Goal: Task Accomplishment & Management: Use online tool/utility

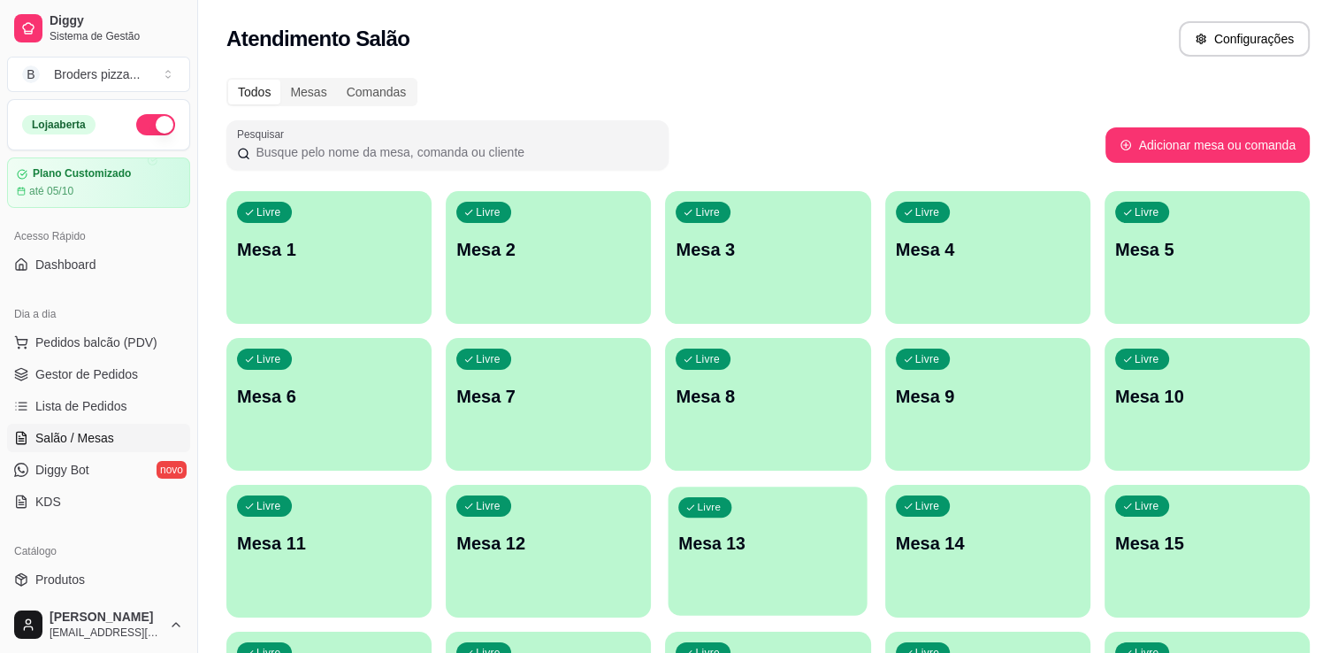
click at [755, 566] on div "Livre Mesa 13" at bounding box center [768, 541] width 199 height 108
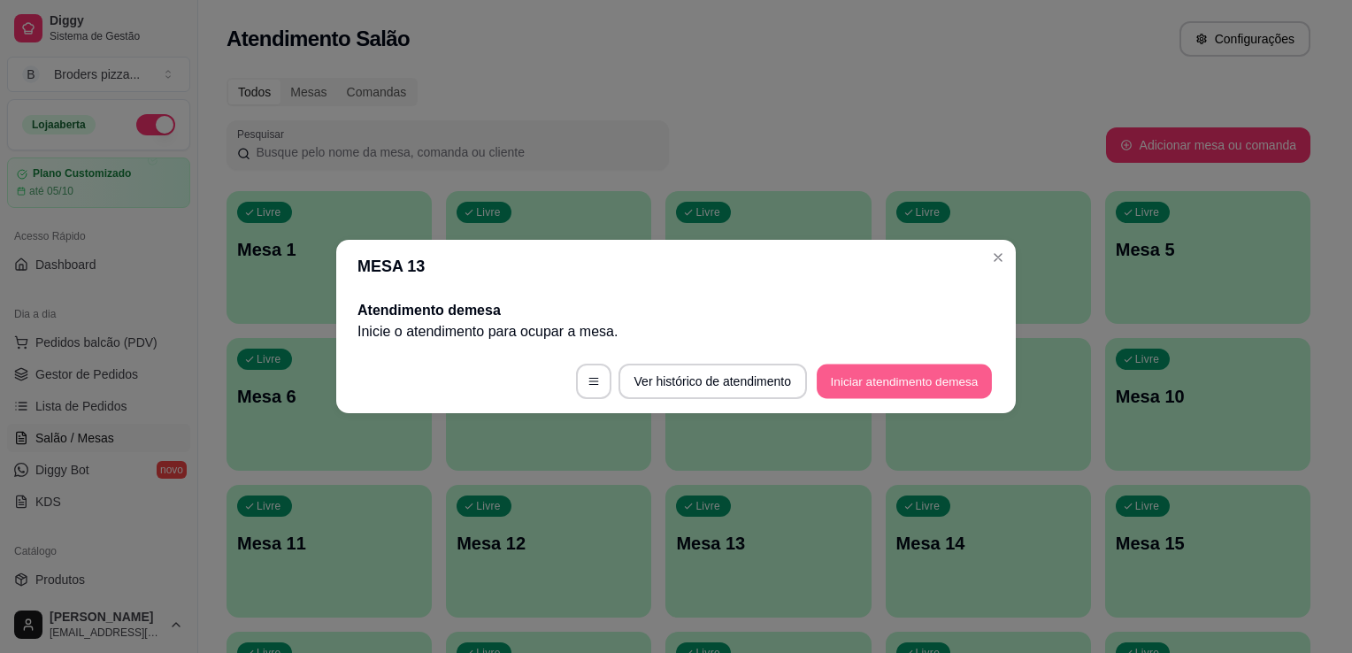
click at [816, 371] on button "Iniciar atendimento de mesa" at bounding box center [903, 381] width 175 height 34
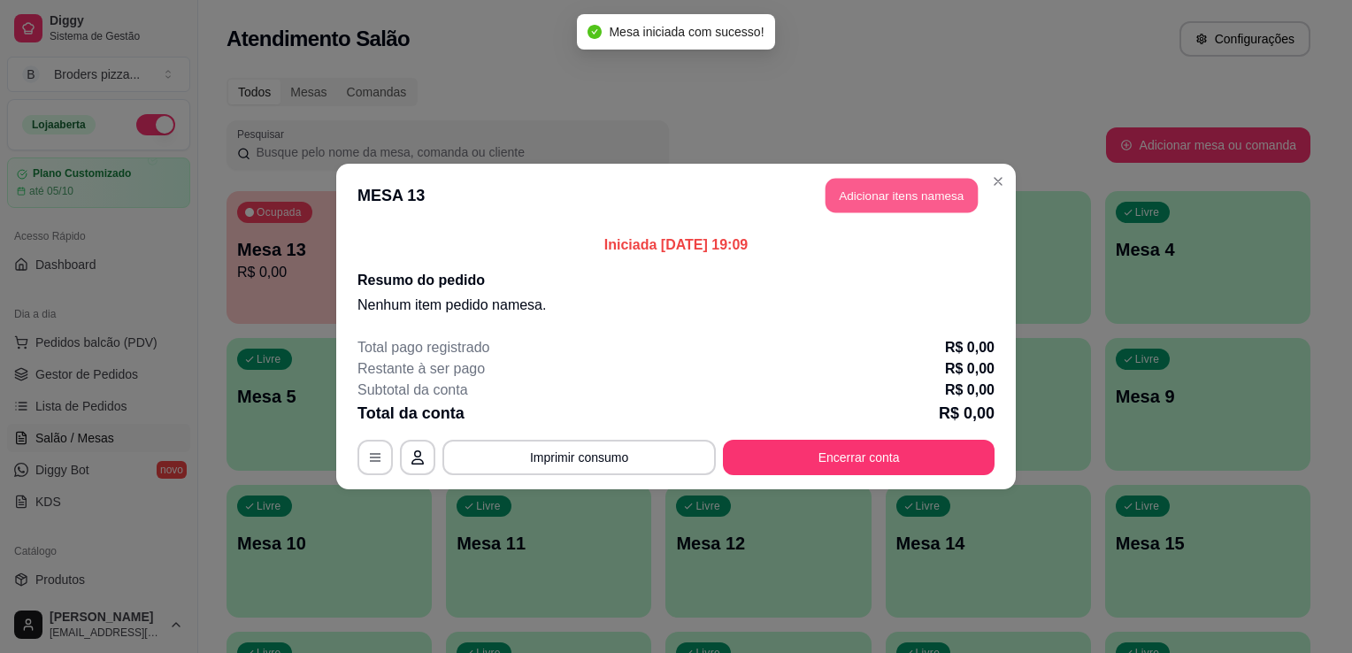
click at [895, 184] on button "Adicionar itens na mesa" at bounding box center [901, 196] width 152 height 34
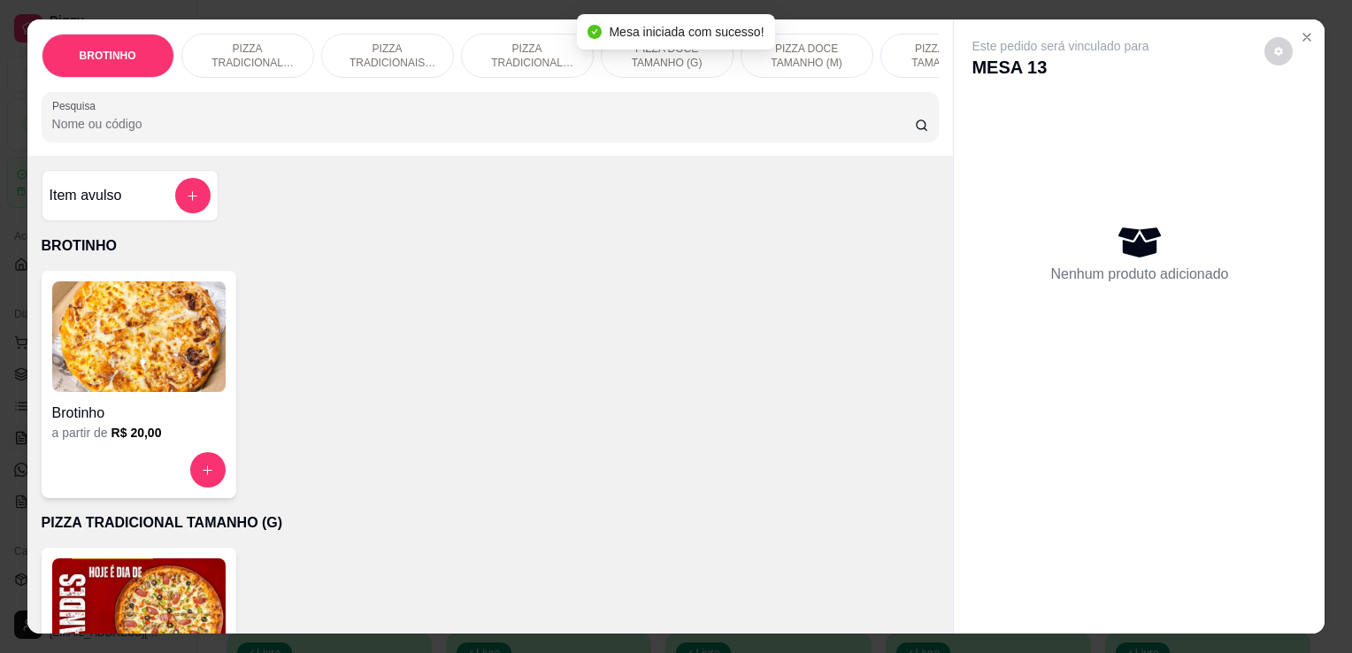
click at [131, 588] on img at bounding box center [138, 613] width 173 height 111
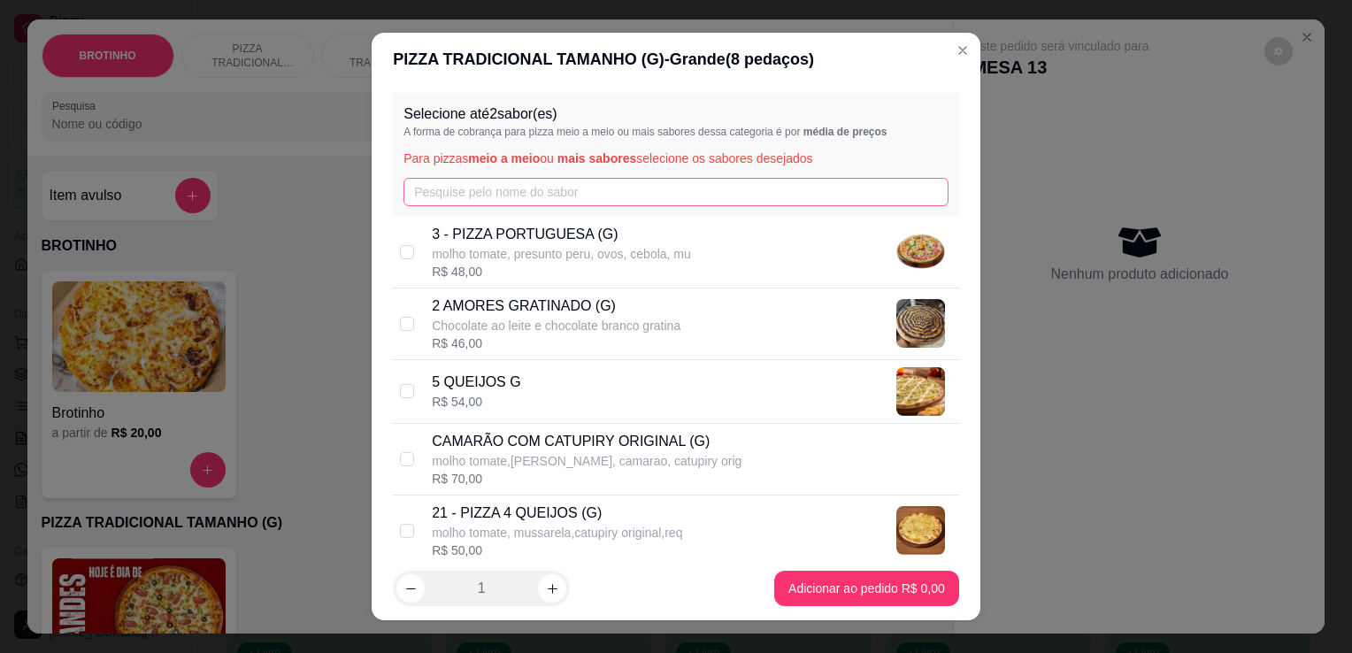
drag, startPoint x: 547, startPoint y: 172, endPoint x: 547, endPoint y: 193, distance: 20.3
click at [547, 193] on div "Selecione até 2 sabor(es) A forma de cobrança para pizza meio a meio ou mais sa…" at bounding box center [676, 155] width 566 height 124
click at [547, 193] on input "text" at bounding box center [675, 192] width 545 height 28
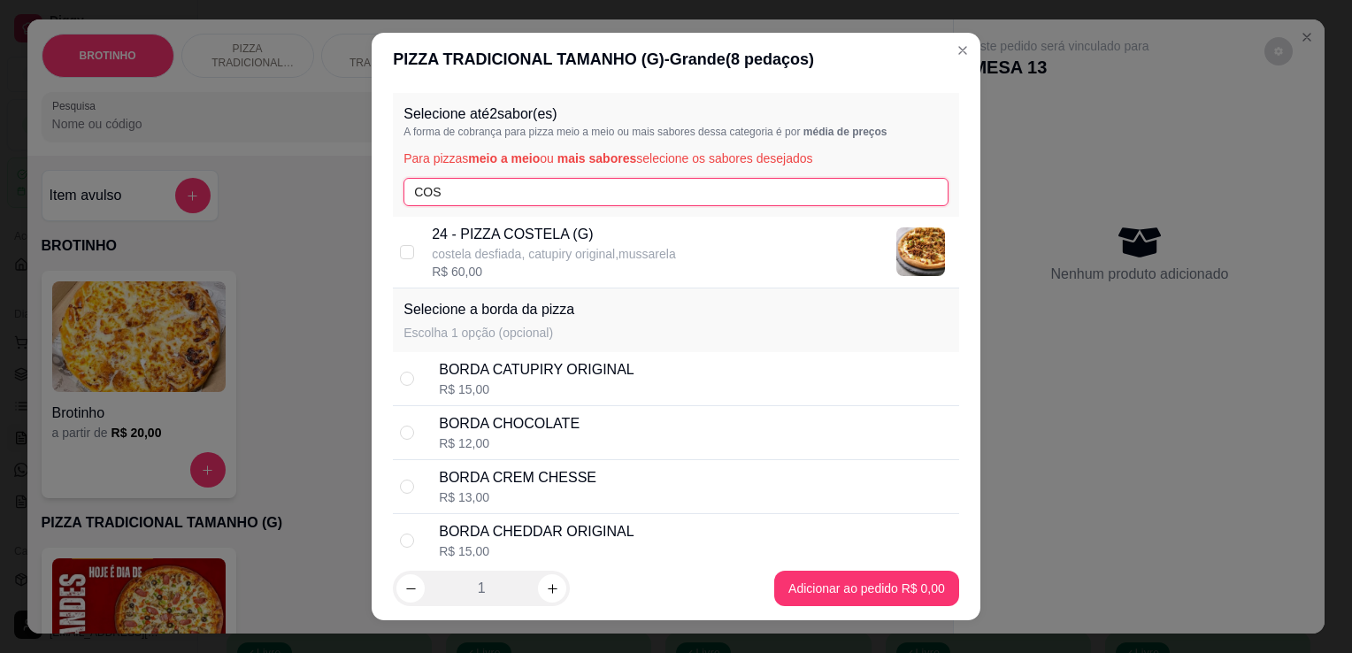
type input "COS"
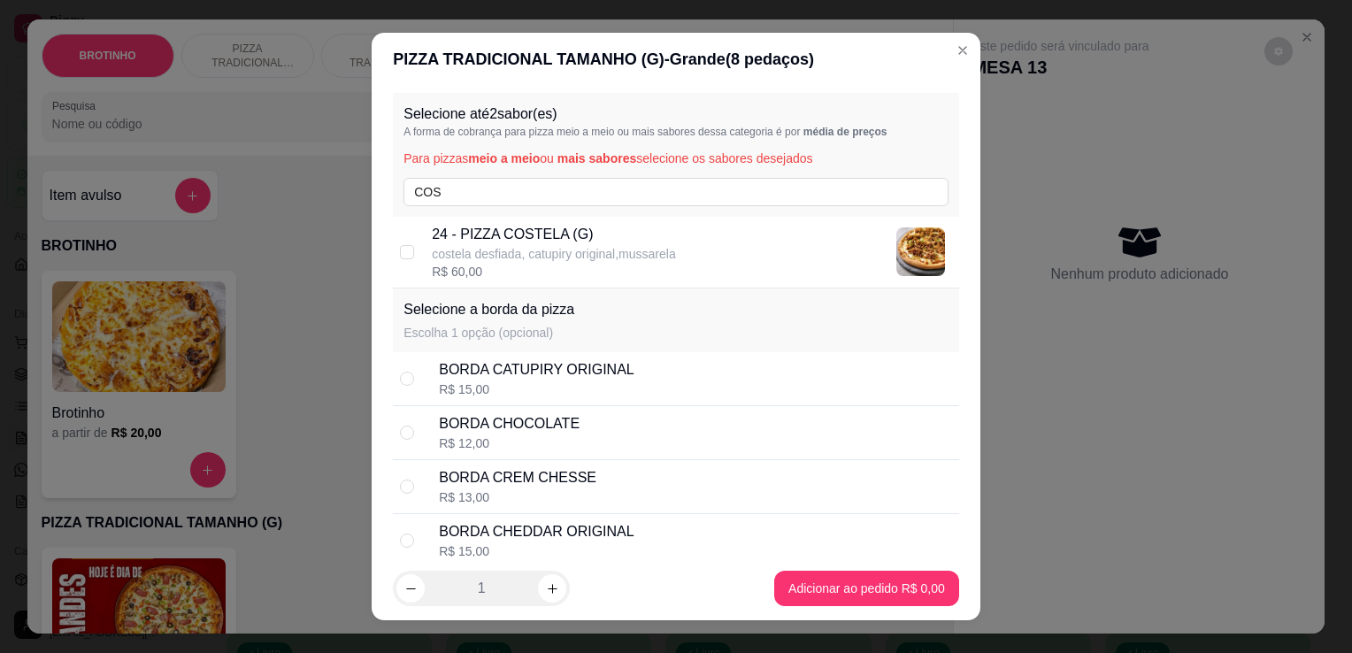
click at [559, 253] on p "costela desfiada, catupiry original,mussarela" at bounding box center [553, 254] width 243 height 18
checkbox input "true"
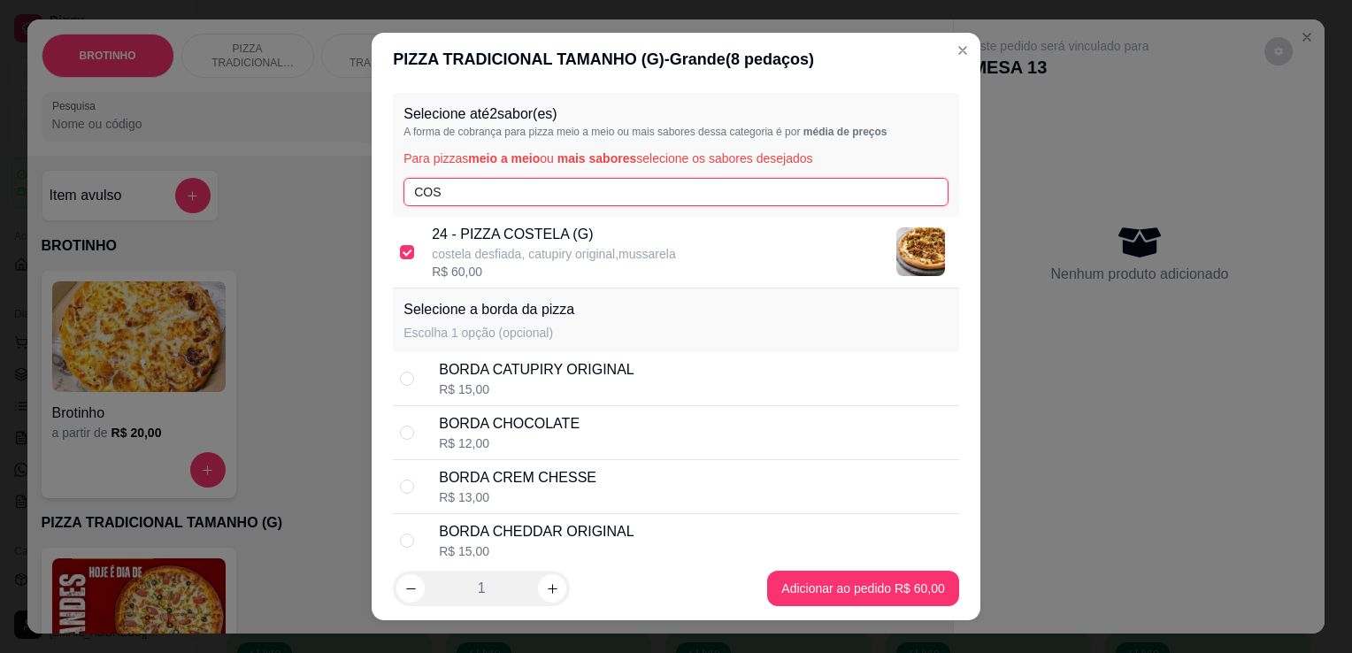
click at [538, 193] on input "COS" at bounding box center [675, 192] width 545 height 28
type input "C"
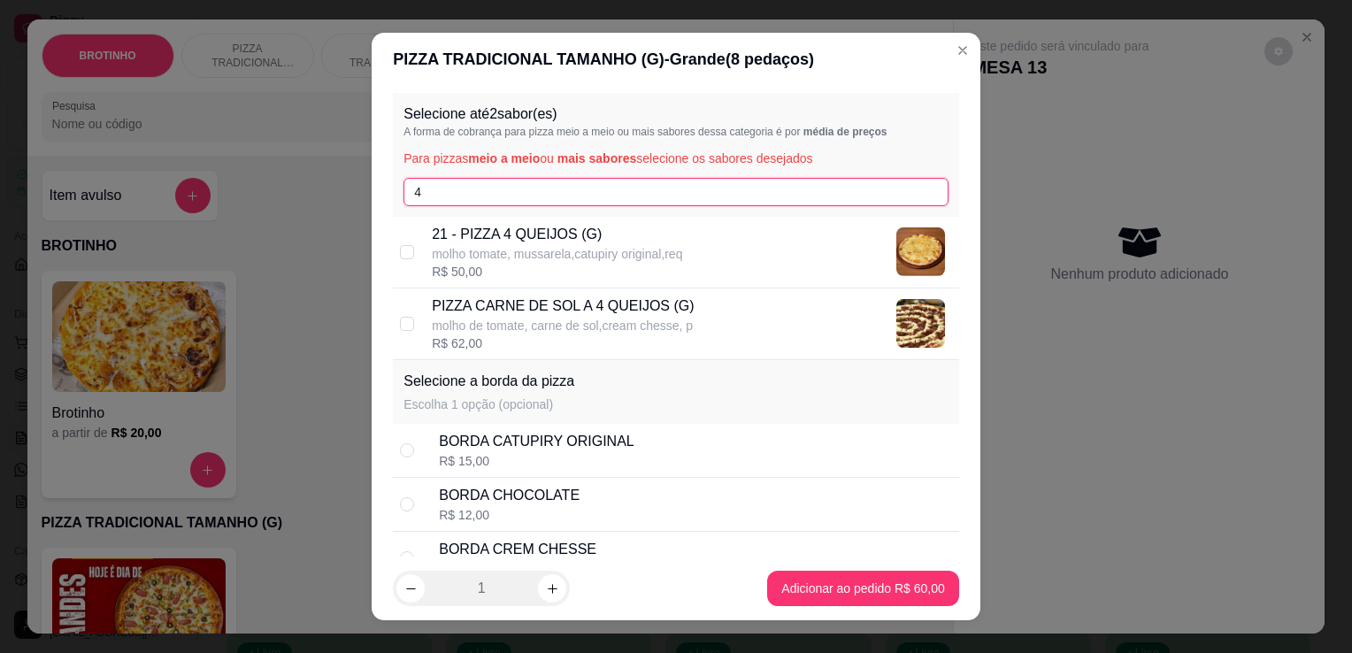
type input "4"
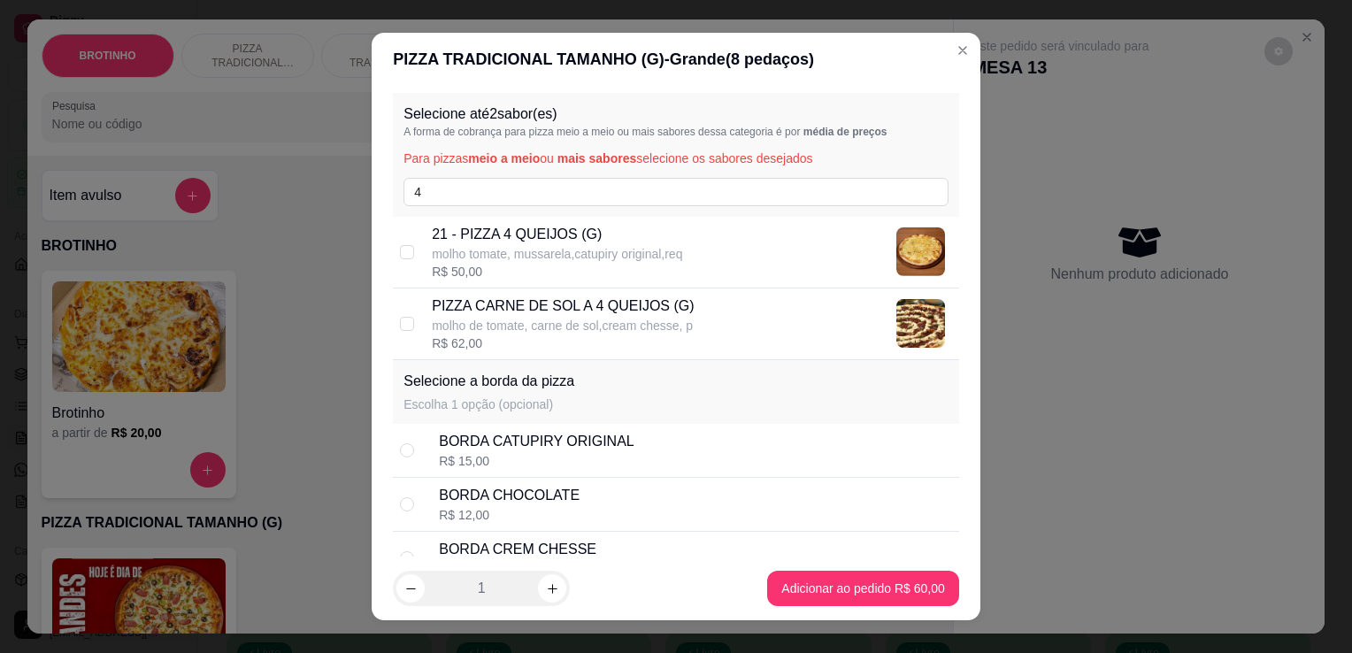
click at [550, 236] on p "21 - PIZZA 4 QUEIJOS (G)" at bounding box center [557, 234] width 250 height 21
checkbox input "true"
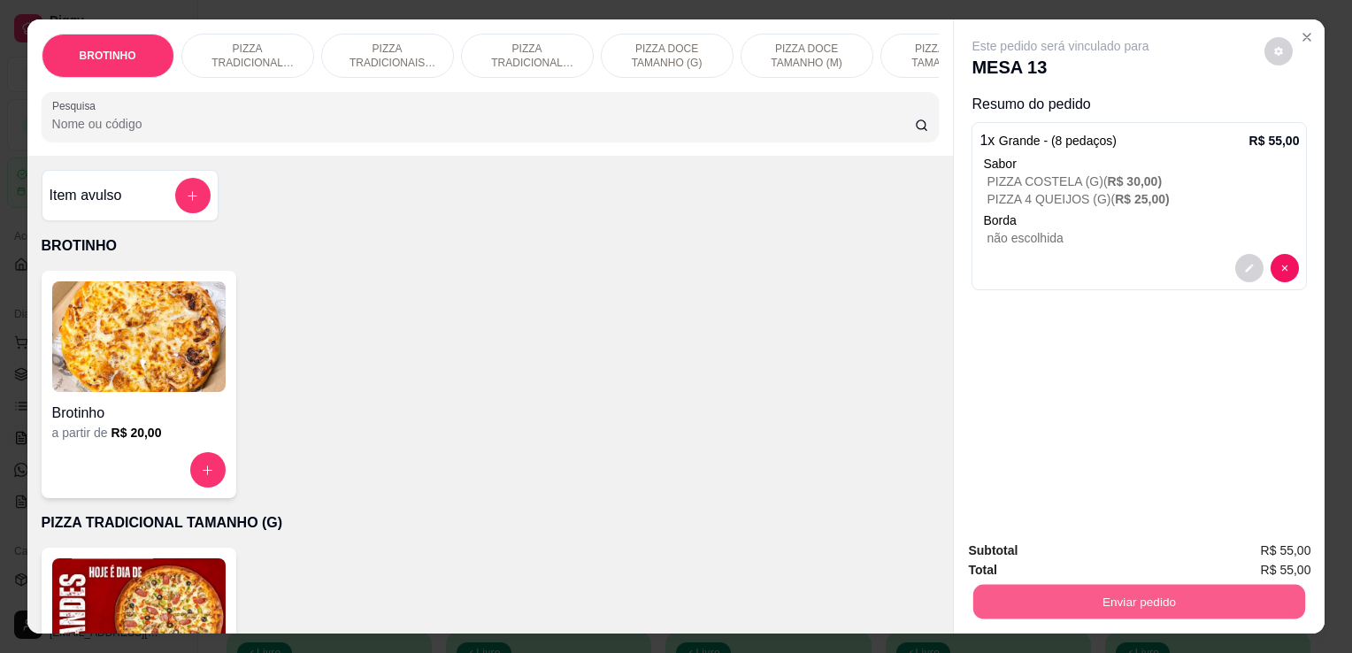
click at [1058, 603] on button "Enviar pedido" at bounding box center [1139, 601] width 332 height 34
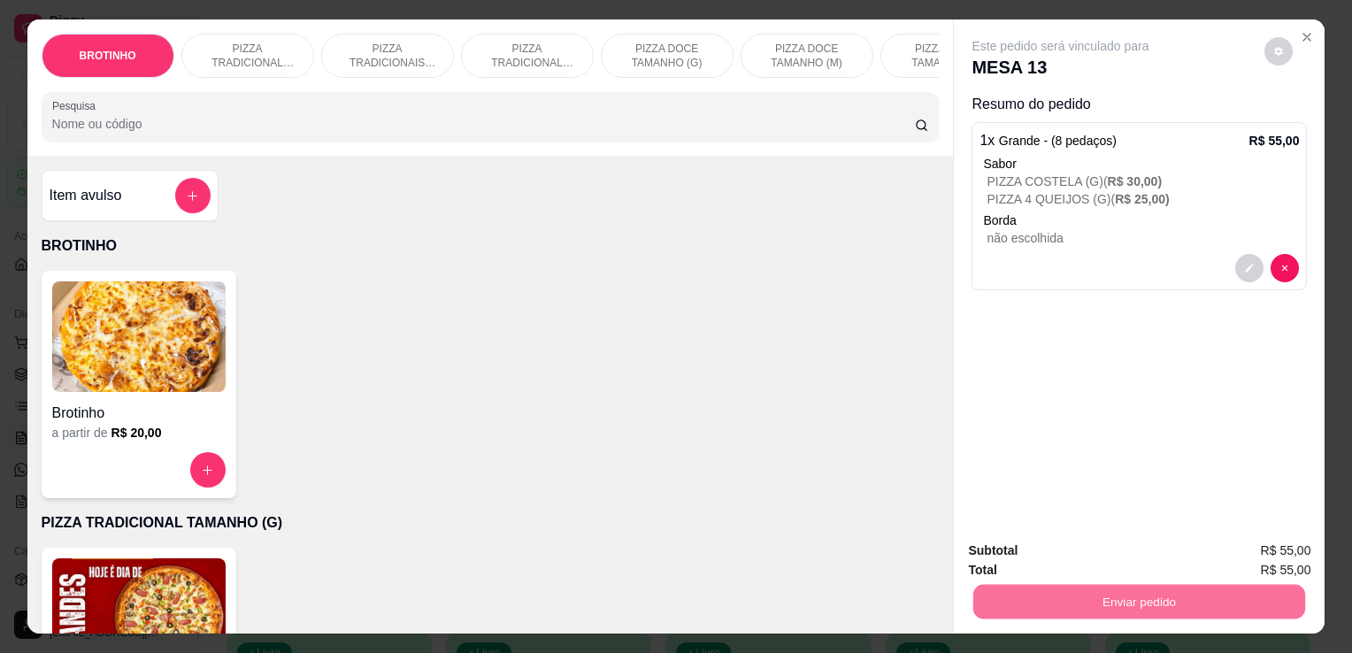
click at [1247, 565] on button "Enviar pedido" at bounding box center [1263, 551] width 97 height 33
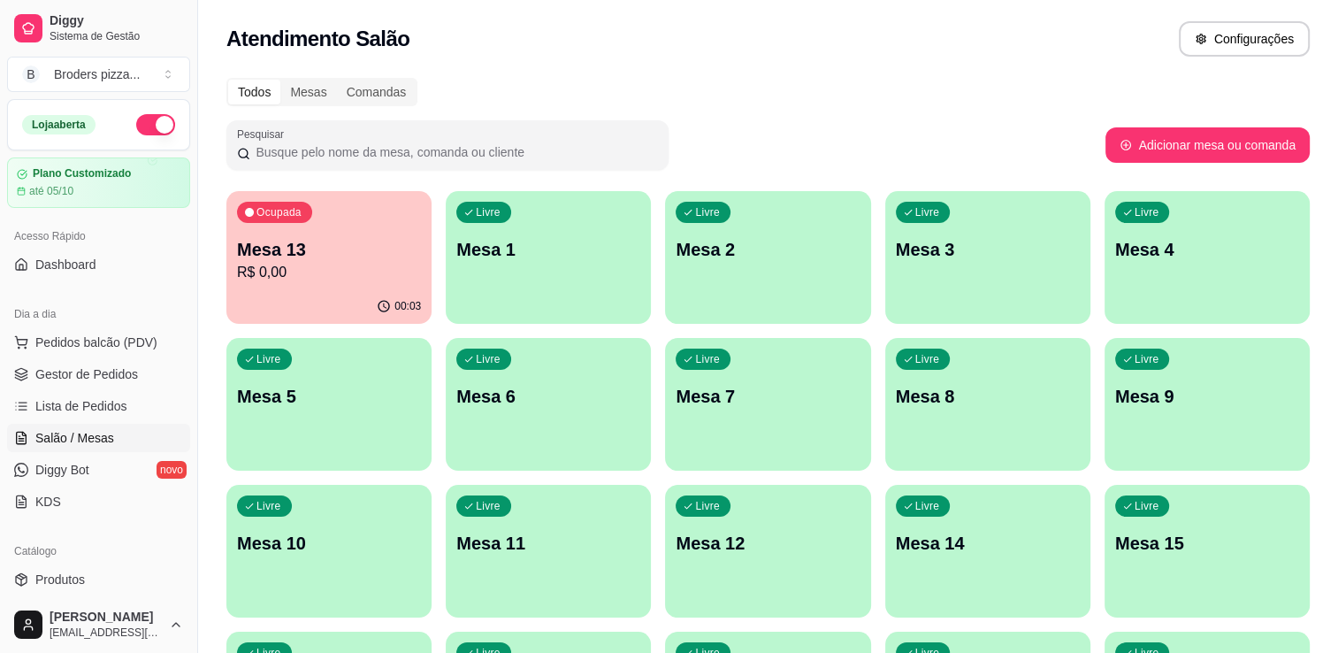
click at [351, 547] on p "Mesa 10" at bounding box center [329, 543] width 184 height 25
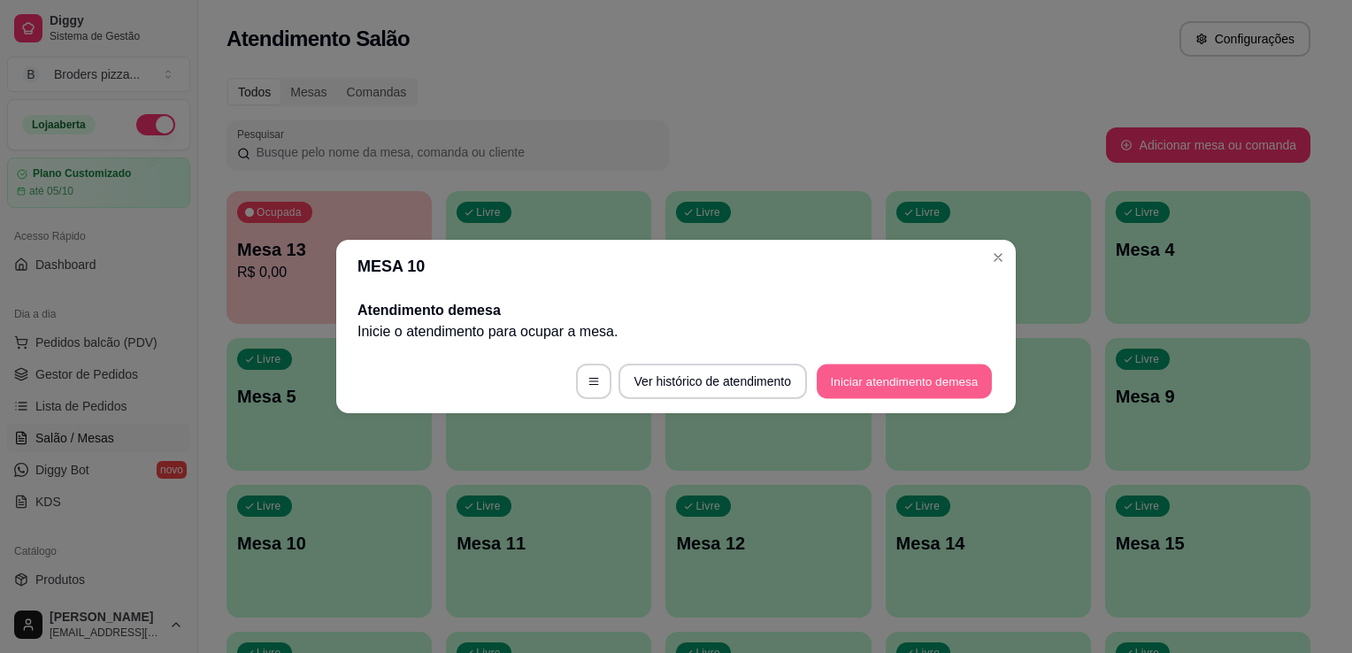
click at [985, 384] on button "Iniciar atendimento de mesa" at bounding box center [903, 381] width 175 height 34
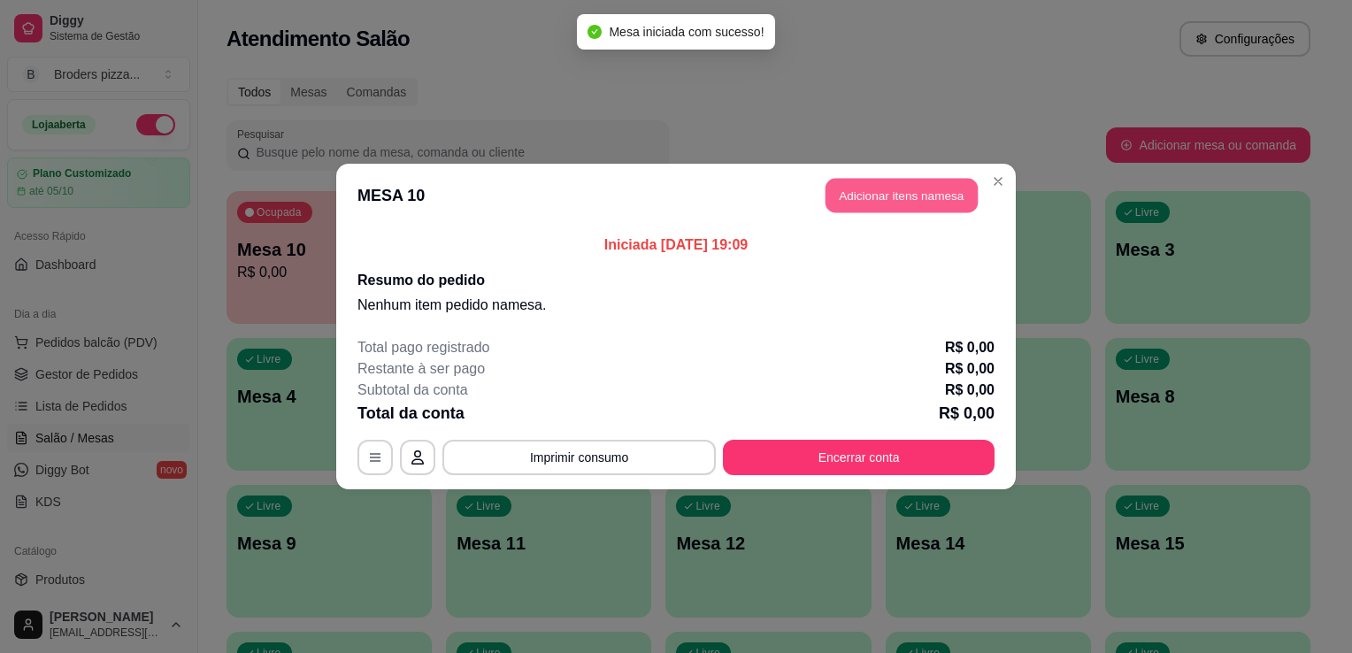
click at [916, 196] on button "Adicionar itens na mesa" at bounding box center [901, 196] width 152 height 34
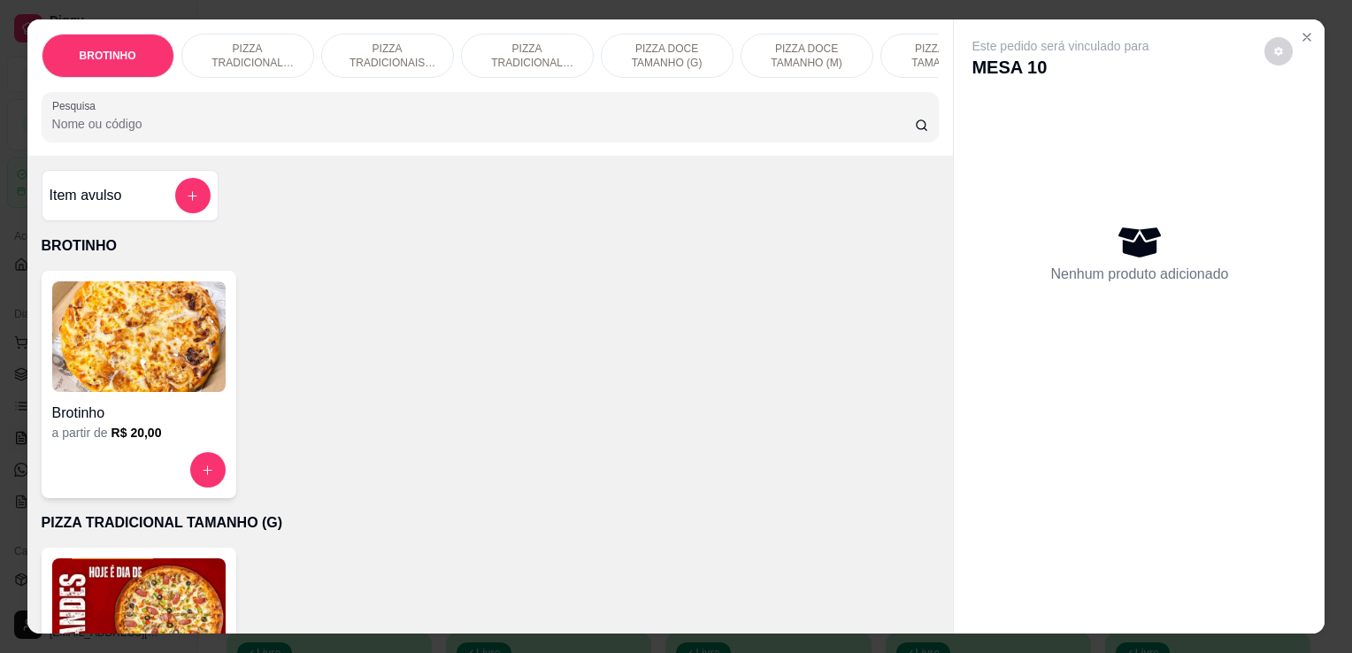
click at [119, 578] on img at bounding box center [138, 613] width 173 height 111
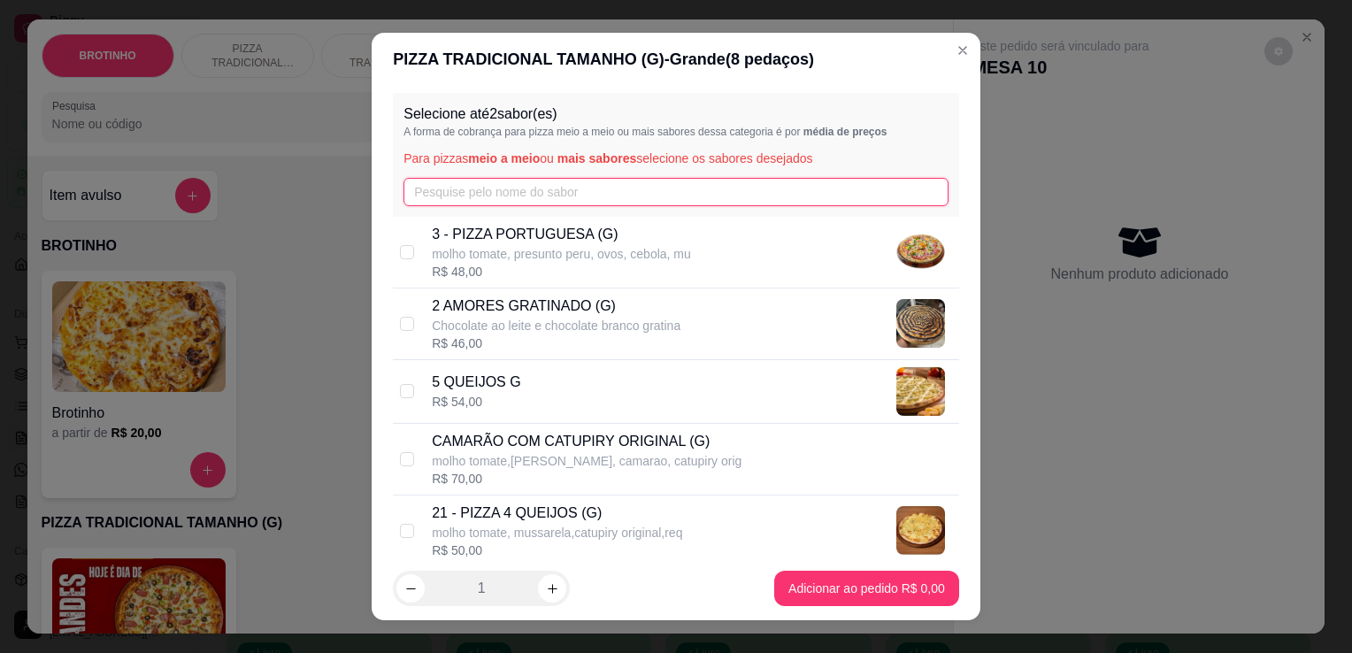
click at [517, 184] on input "text" at bounding box center [675, 192] width 545 height 28
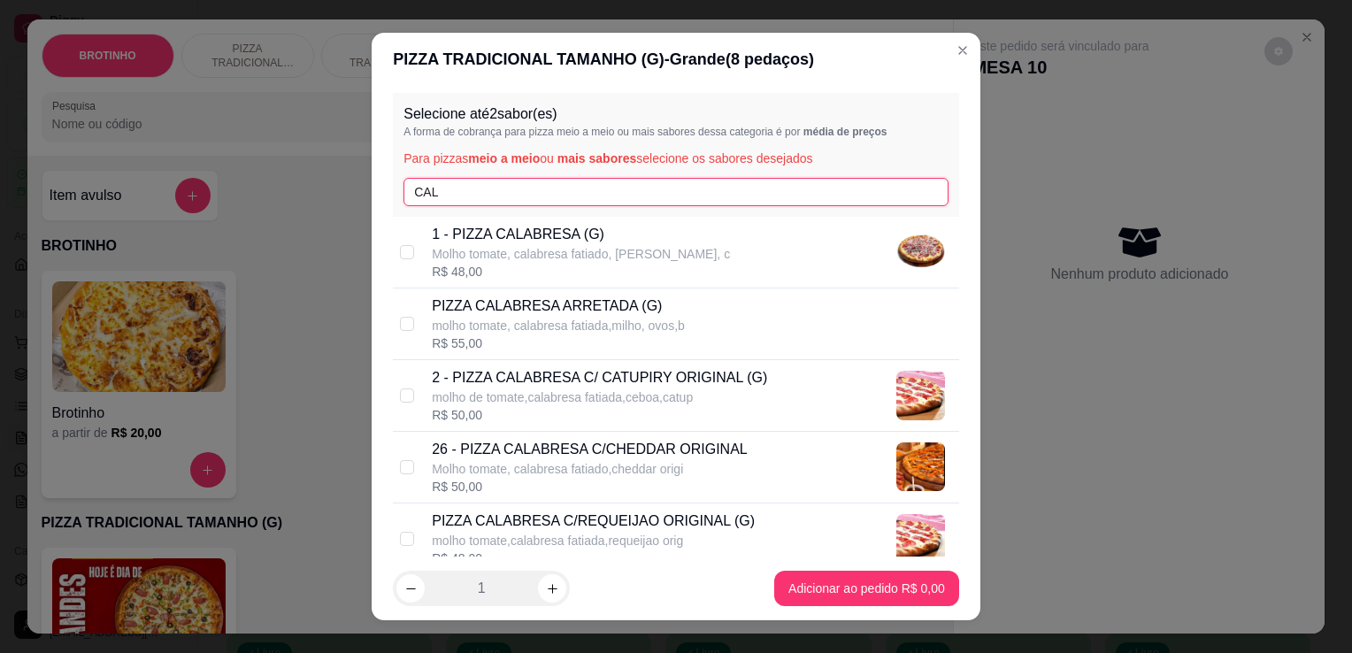
type input "CAL"
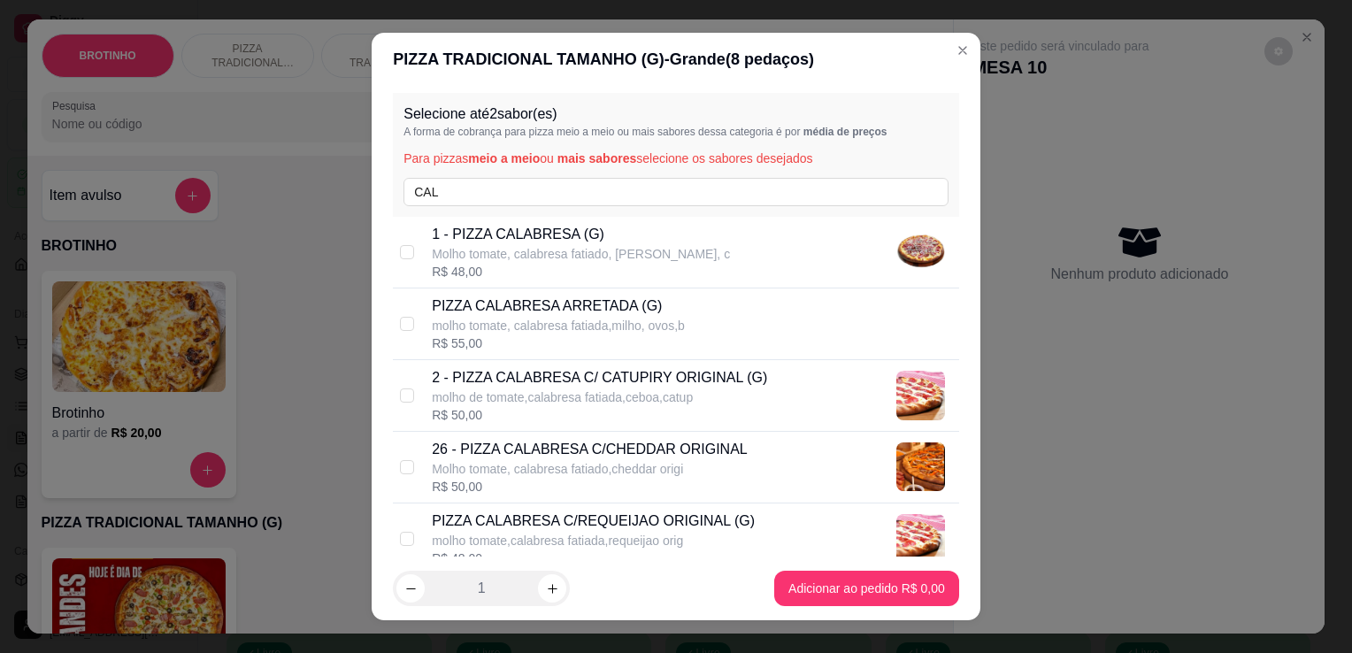
click at [577, 246] on p "Molho tomate, calabresa fatiado, [PERSON_NAME], c" at bounding box center [581, 254] width 298 height 18
checkbox input "true"
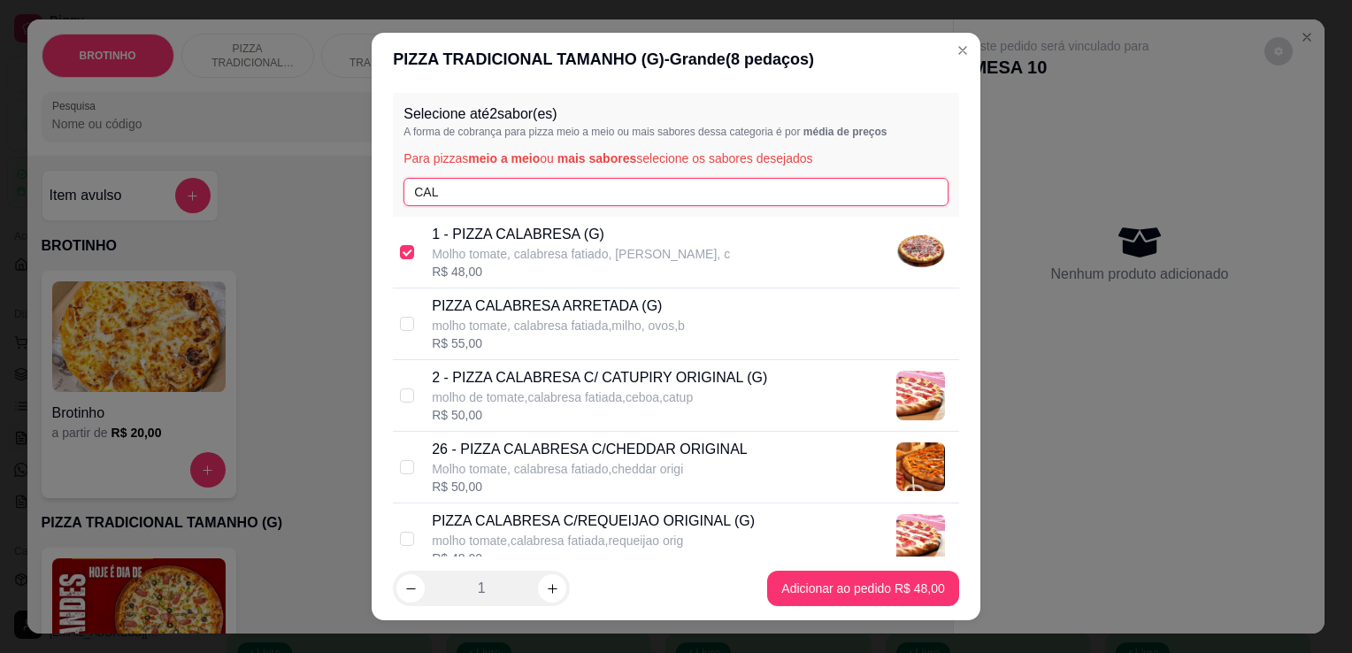
click at [524, 188] on input "CAL" at bounding box center [675, 192] width 545 height 28
type input "C"
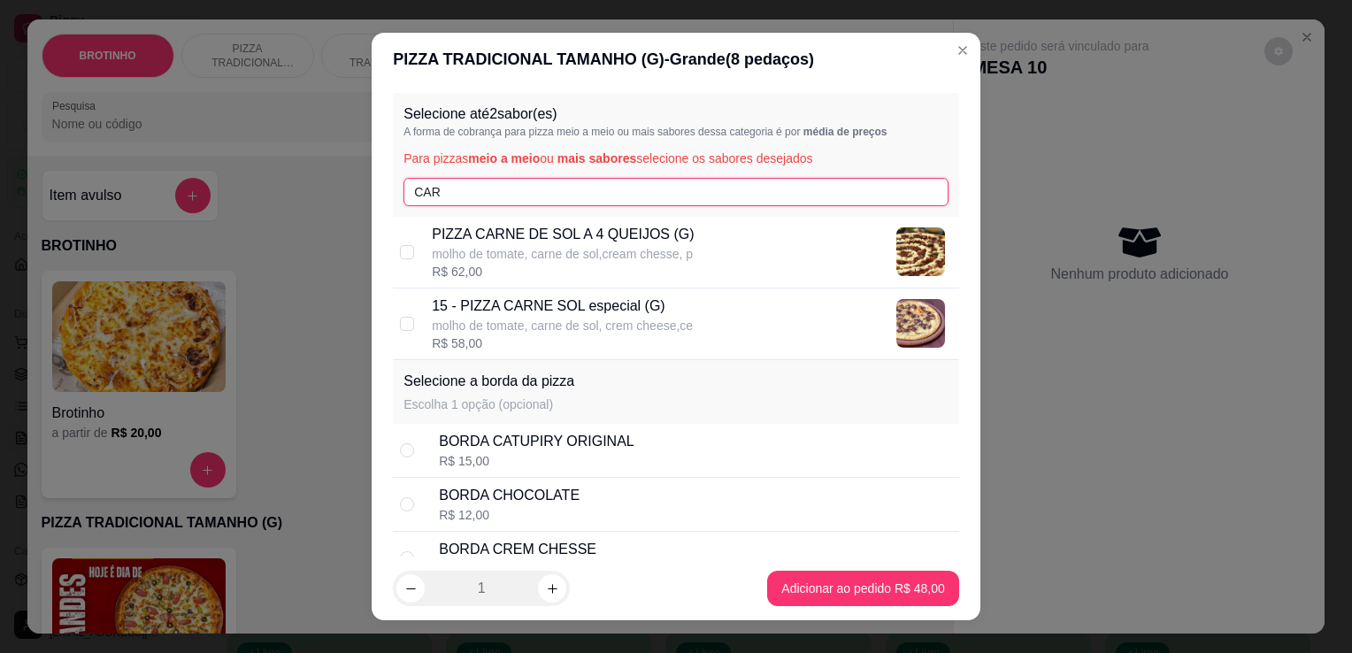
type input "CAR"
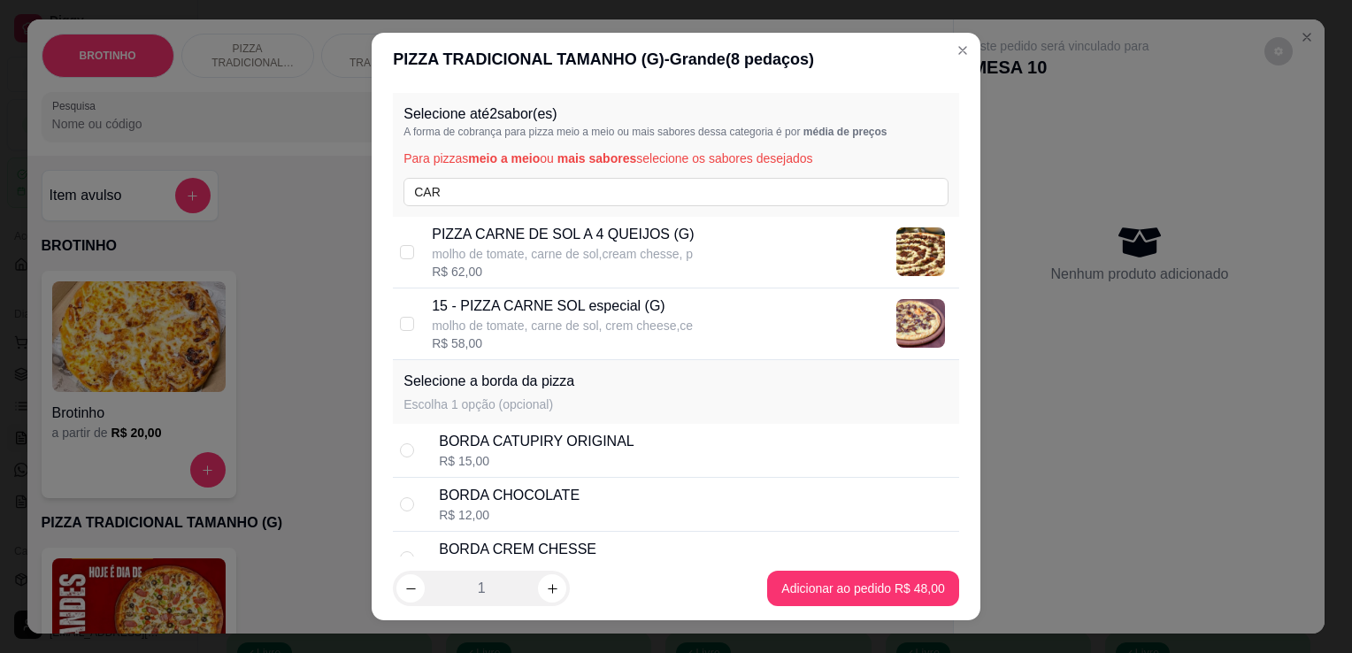
click at [533, 257] on p "molho de tomate, carne de sol,cream chesse, p" at bounding box center [563, 254] width 262 height 18
checkbox input "true"
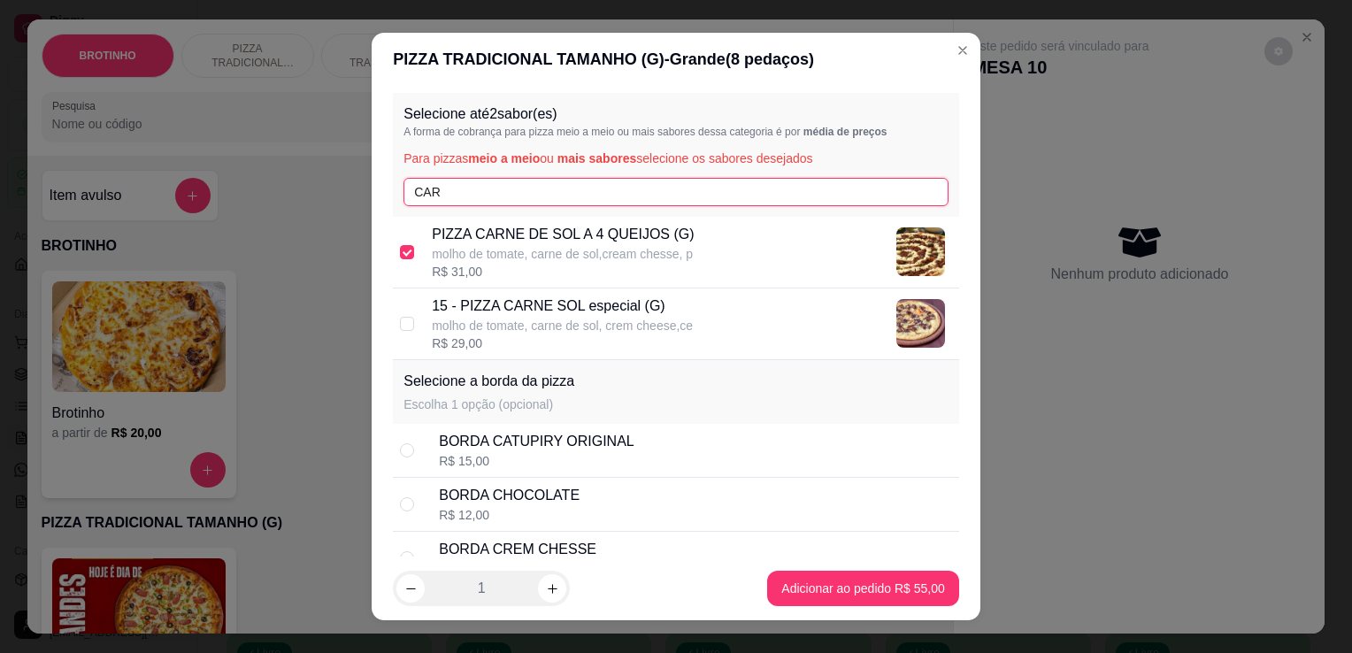
click at [514, 191] on input "CAR" at bounding box center [675, 192] width 545 height 28
type input "C"
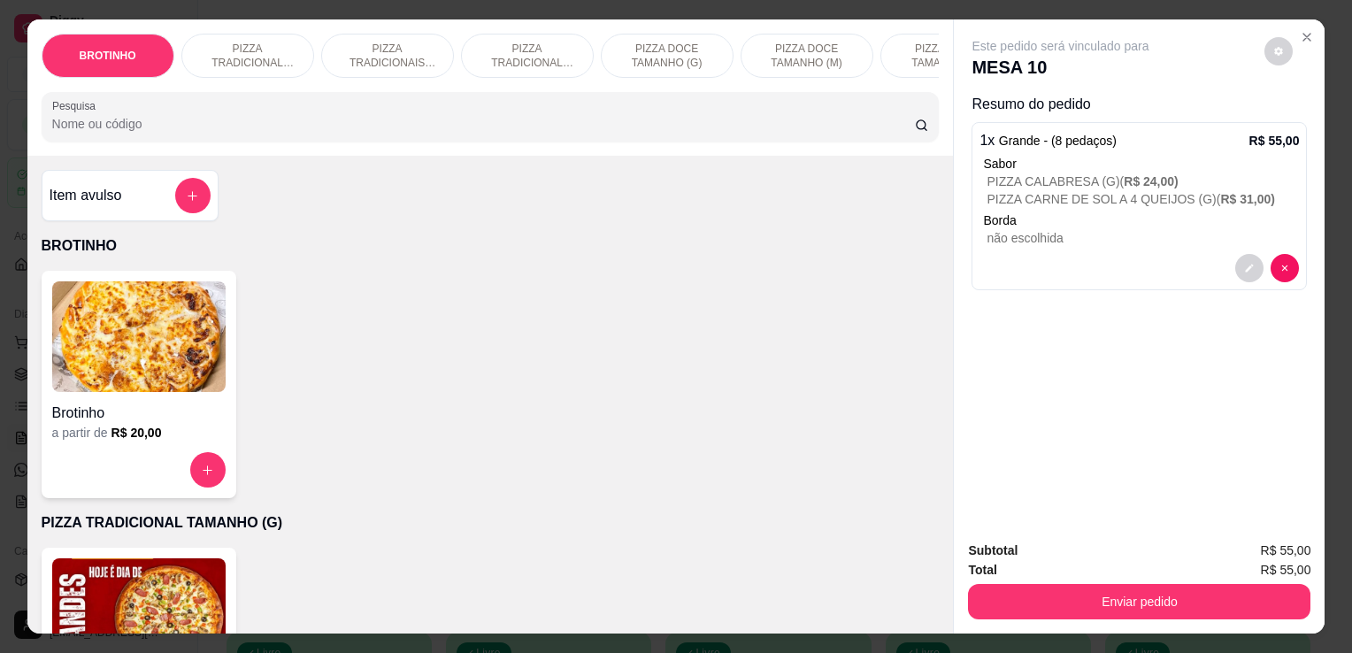
click at [306, 129] on input "Pesquisa" at bounding box center [483, 124] width 862 height 18
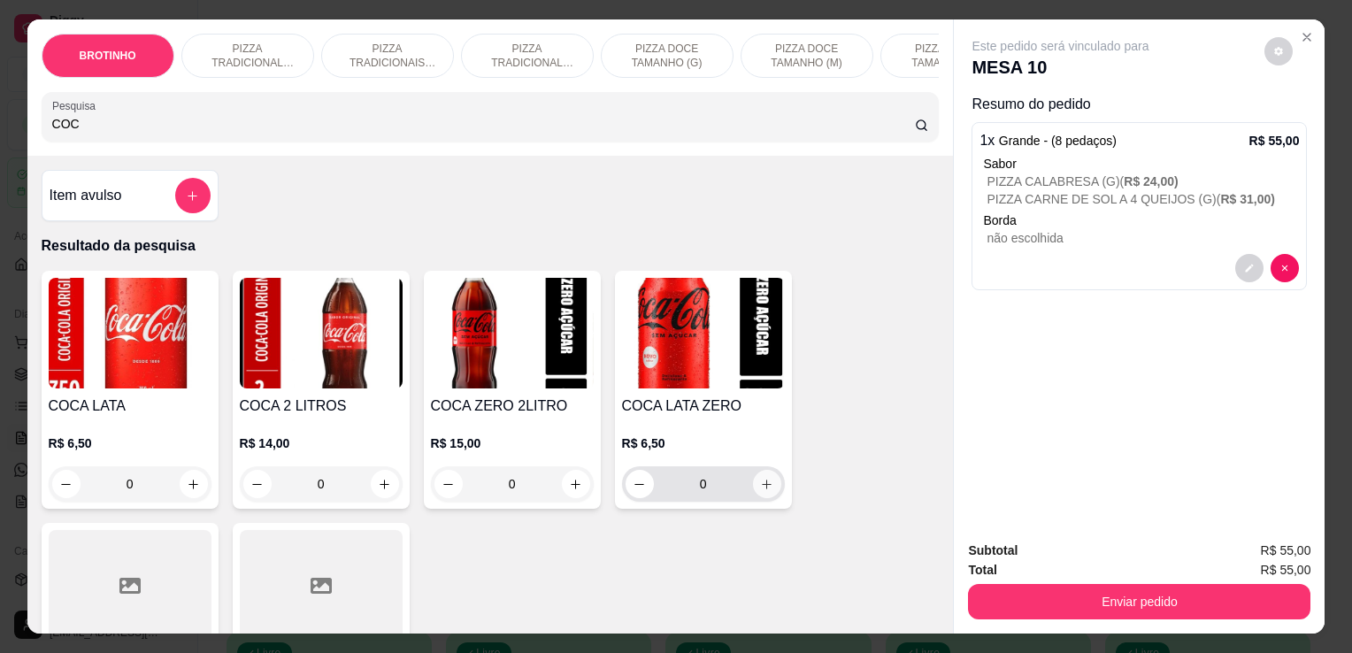
type input "COC"
click at [762, 488] on icon "increase-product-quantity" at bounding box center [766, 483] width 9 height 9
type input "1"
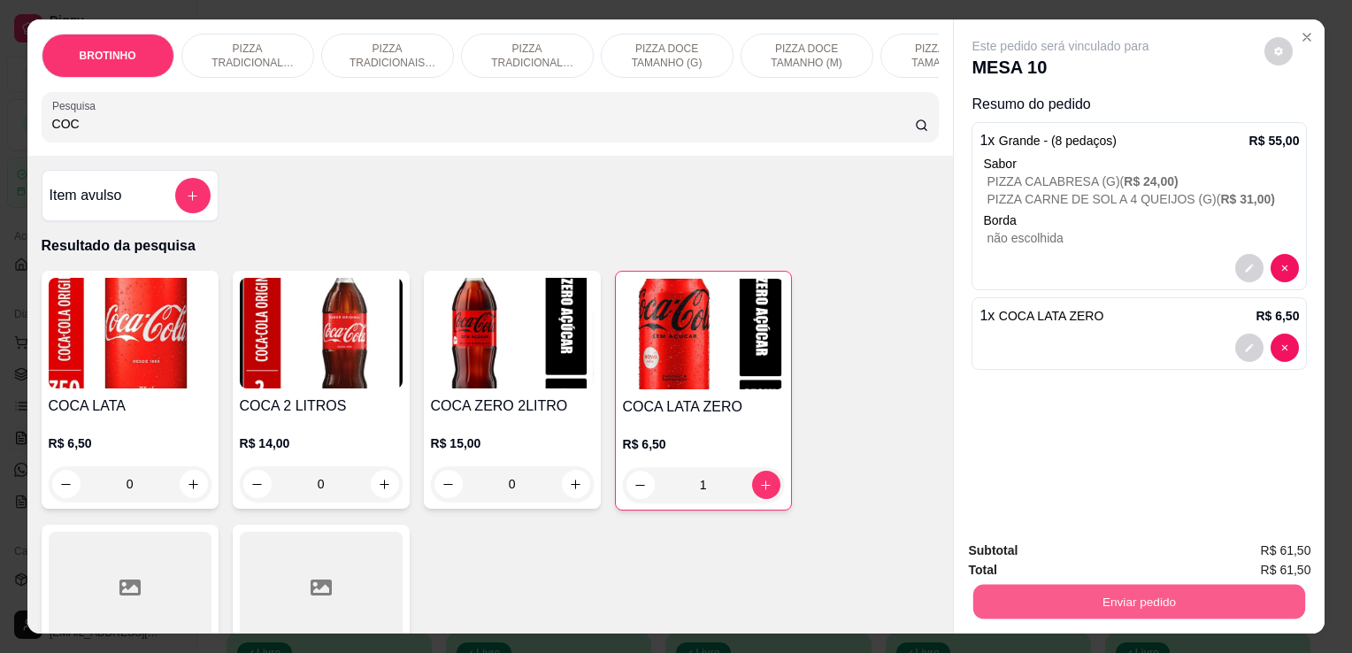
click at [1097, 596] on button "Enviar pedido" at bounding box center [1139, 601] width 332 height 34
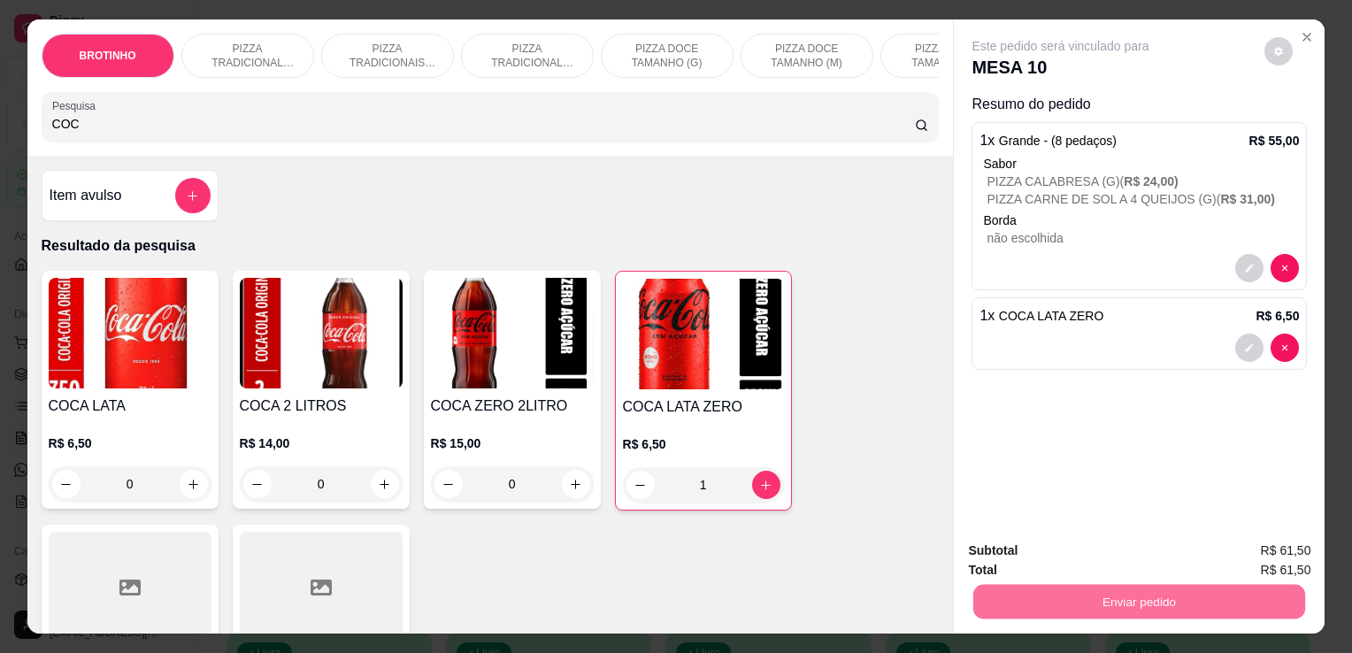
click at [1148, 561] on button "Registrar cliente" at bounding box center [1146, 551] width 113 height 33
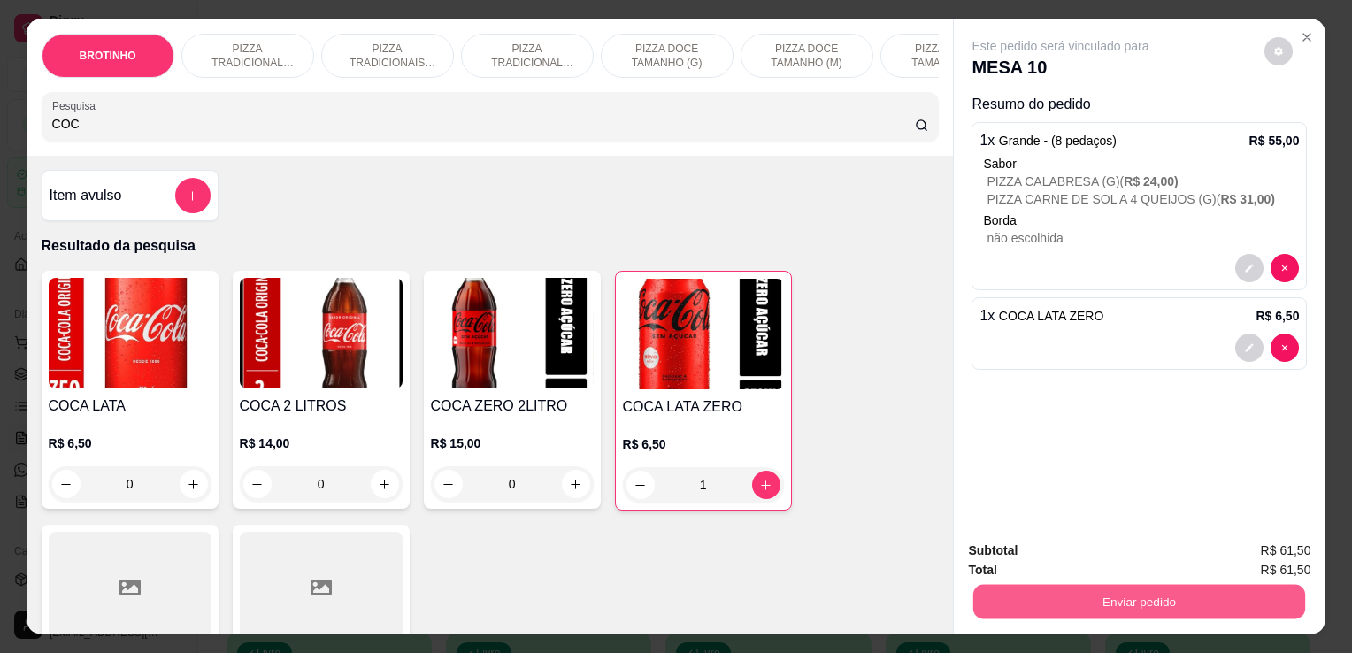
click at [1100, 584] on button "Enviar pedido" at bounding box center [1139, 601] width 332 height 34
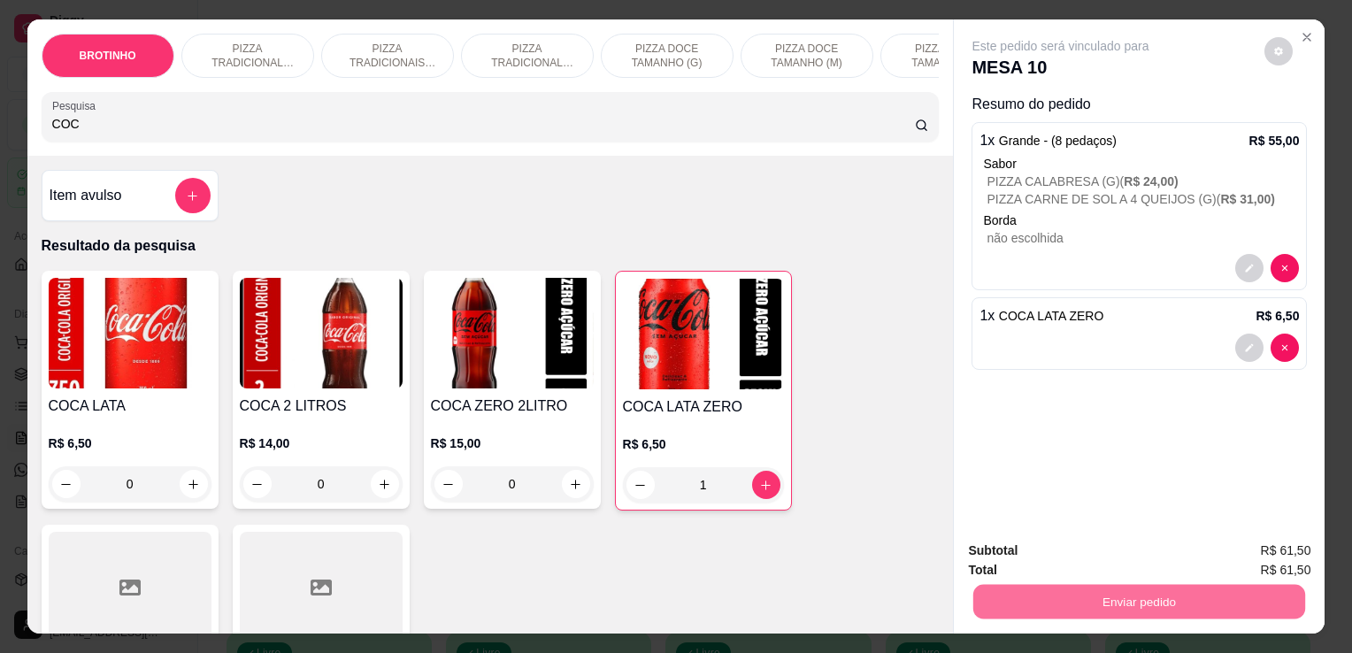
click at [1300, 544] on button "Enviar pedido" at bounding box center [1263, 551] width 97 height 33
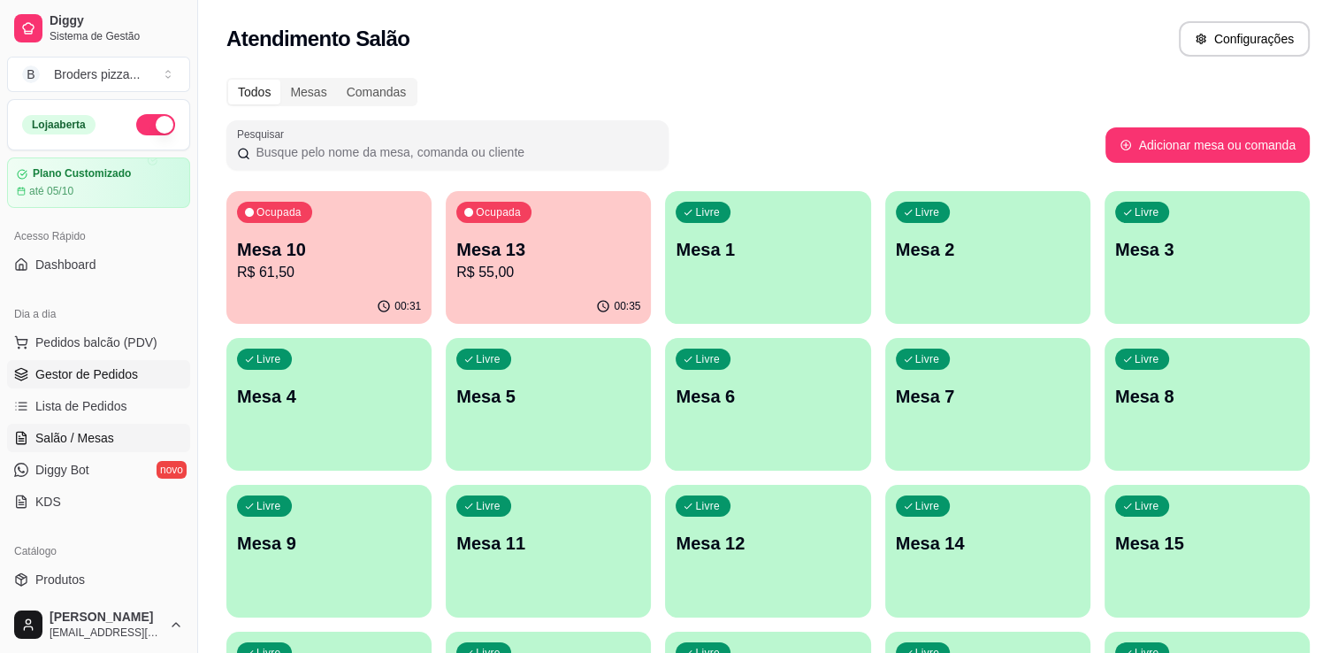
click at [51, 375] on span "Gestor de Pedidos" at bounding box center [86, 374] width 103 height 18
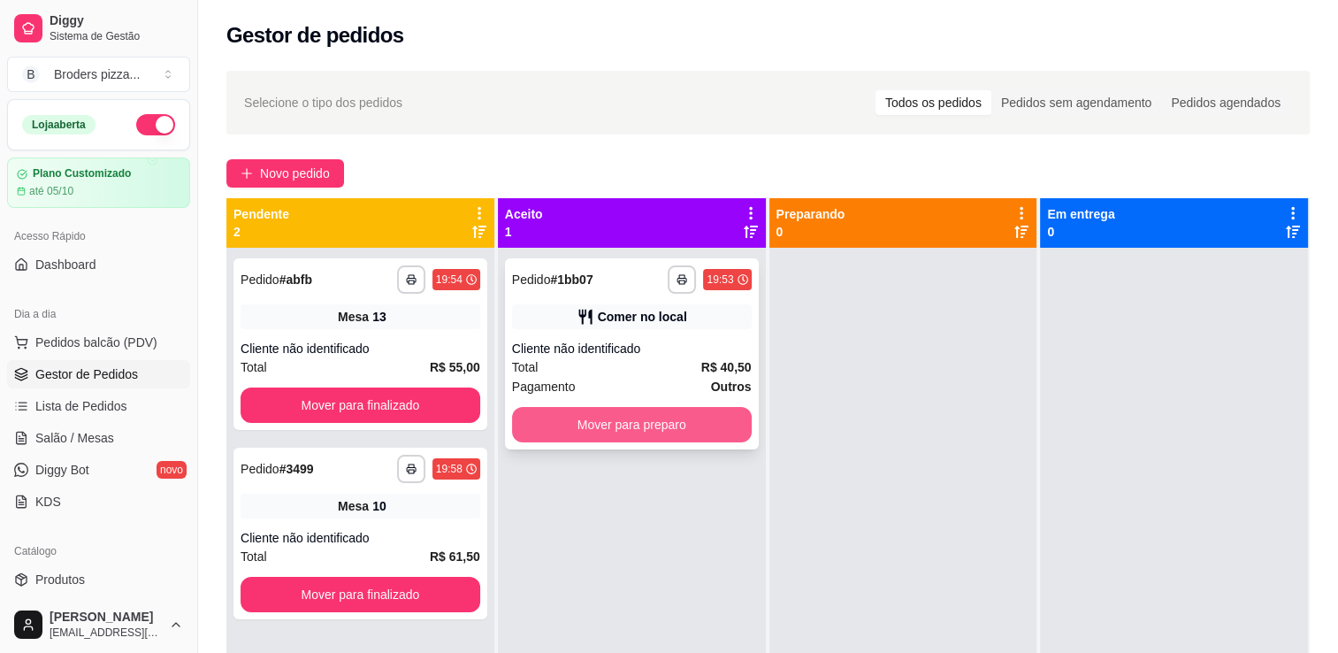
click at [676, 431] on button "Mover para preparo" at bounding box center [632, 424] width 240 height 35
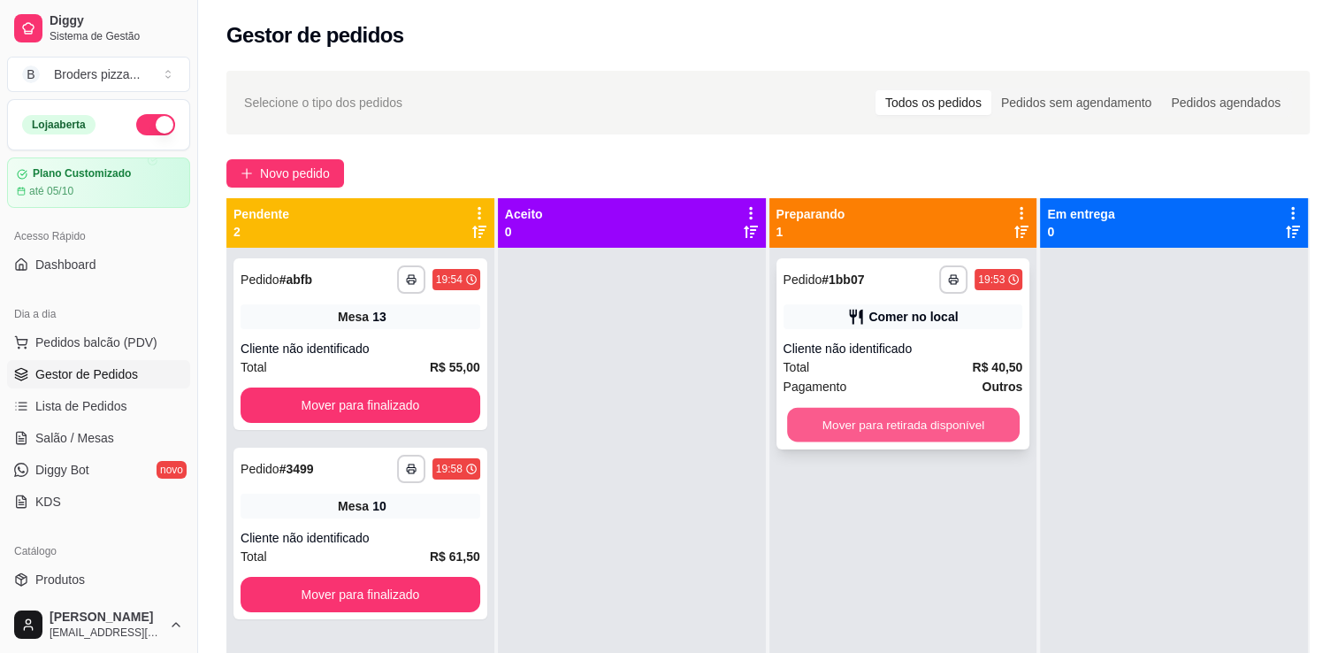
click at [839, 420] on button "Mover para retirada disponível" at bounding box center [903, 425] width 233 height 34
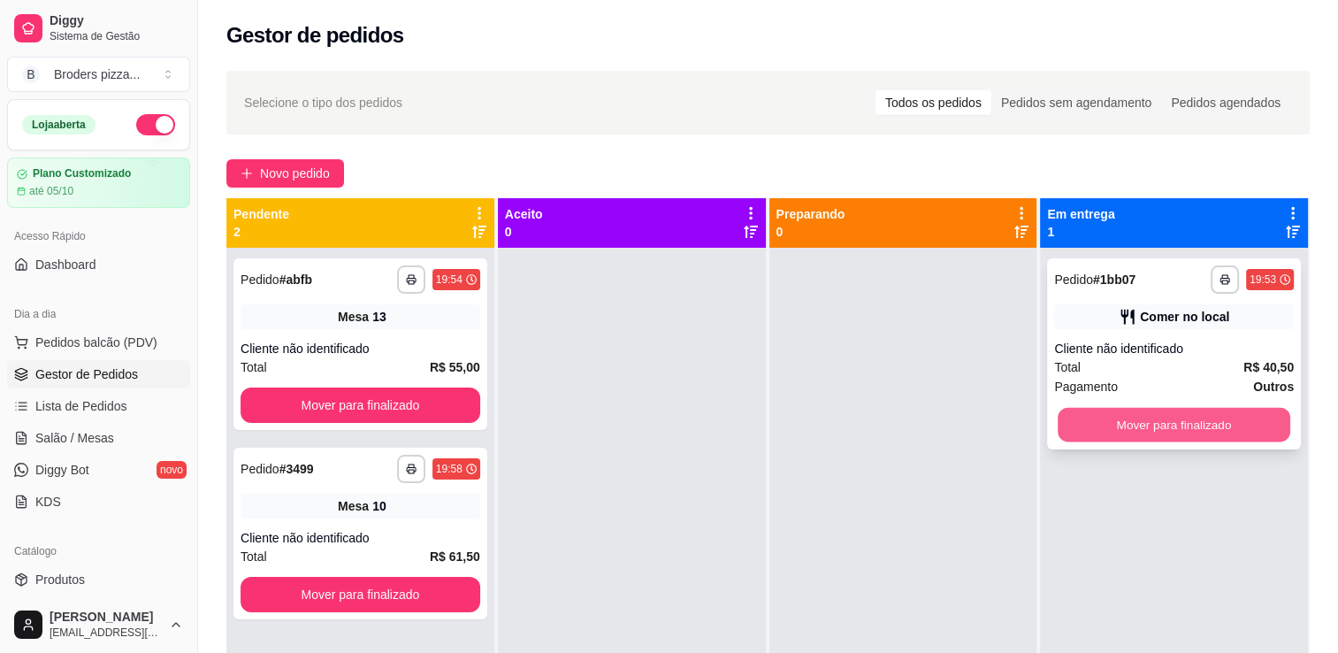
click at [1065, 433] on button "Mover para finalizado" at bounding box center [1174, 425] width 233 height 34
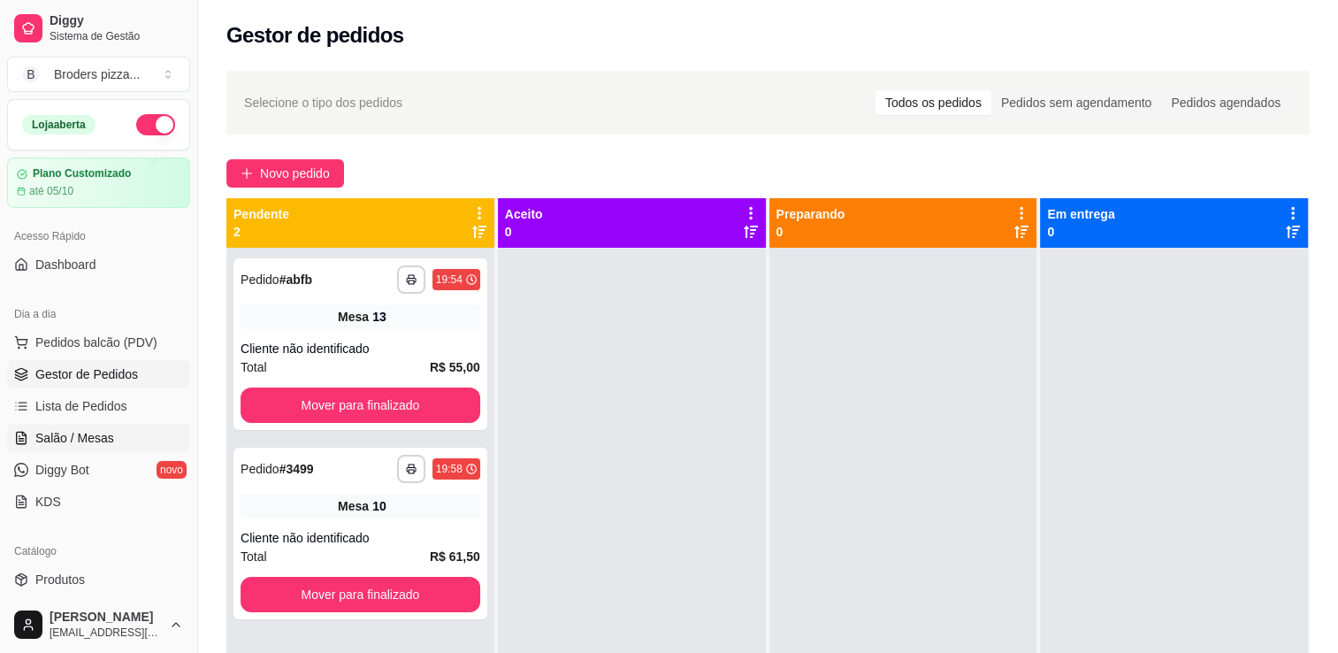
click at [80, 440] on span "Salão / Mesas" at bounding box center [74, 438] width 79 height 18
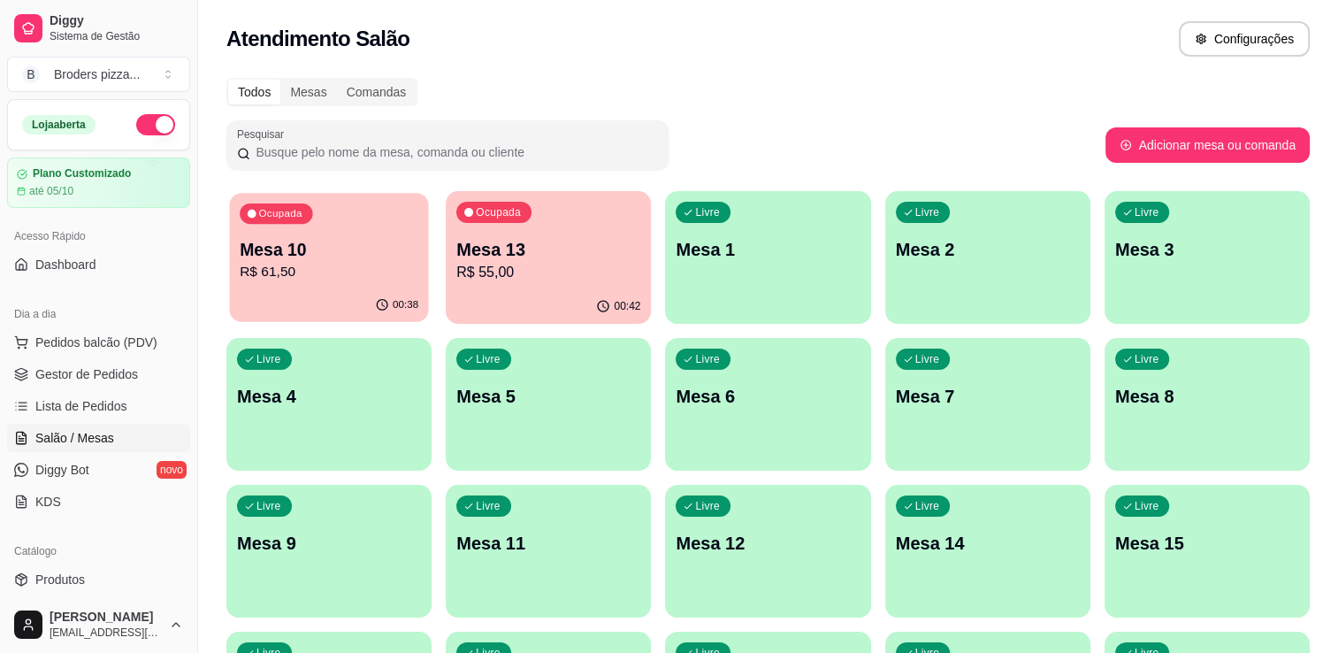
click at [287, 244] on p "Mesa 10" at bounding box center [329, 250] width 179 height 24
click at [574, 275] on p "R$ 55,00" at bounding box center [548, 272] width 184 height 21
click at [342, 274] on p "R$ 61,50" at bounding box center [329, 272] width 179 height 20
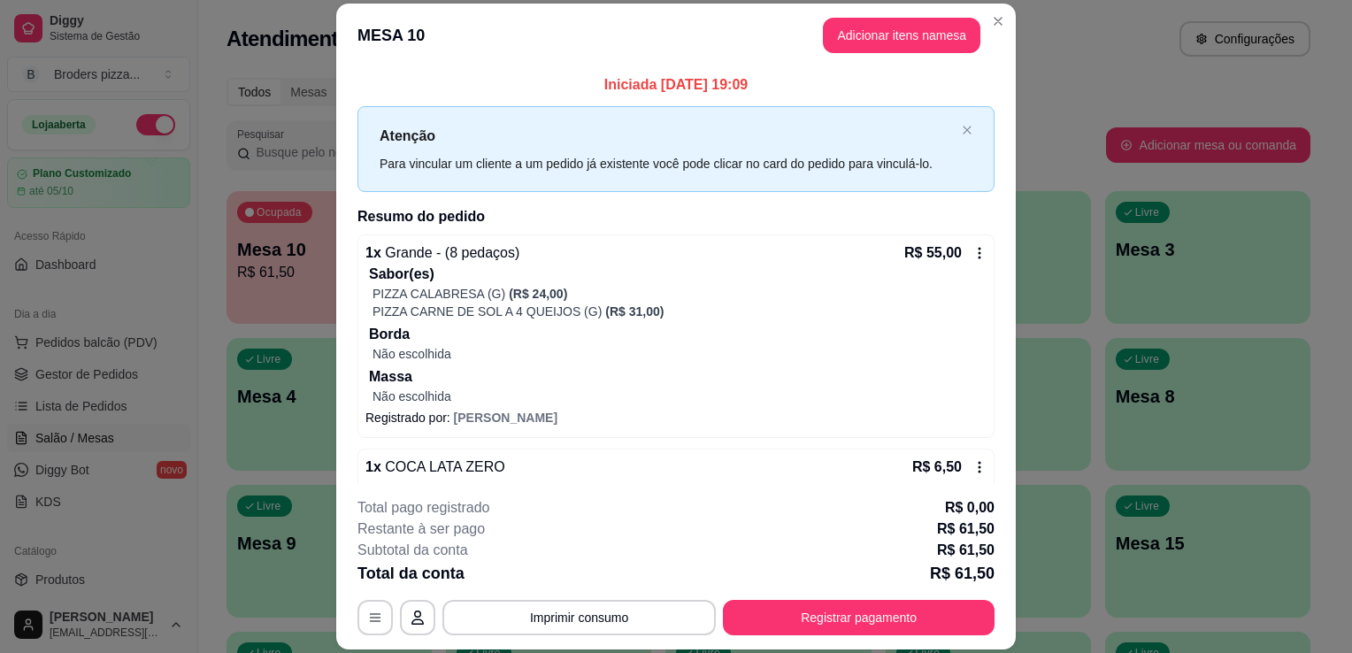
scroll to position [32, 0]
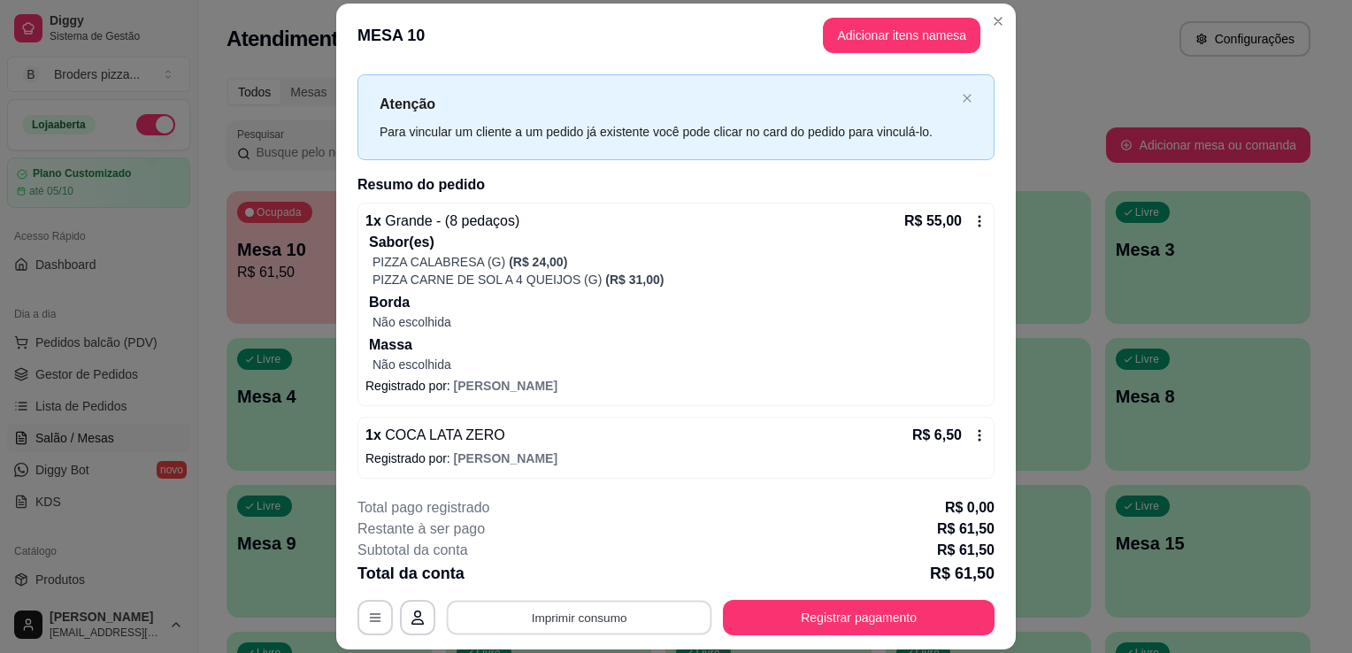
click at [661, 621] on button "Imprimir consumo" at bounding box center [579, 618] width 265 height 34
click at [578, 577] on button "IMPRESSORA" at bounding box center [578, 576] width 124 height 27
click at [924, 619] on button "Registrar pagamento" at bounding box center [859, 618] width 264 height 34
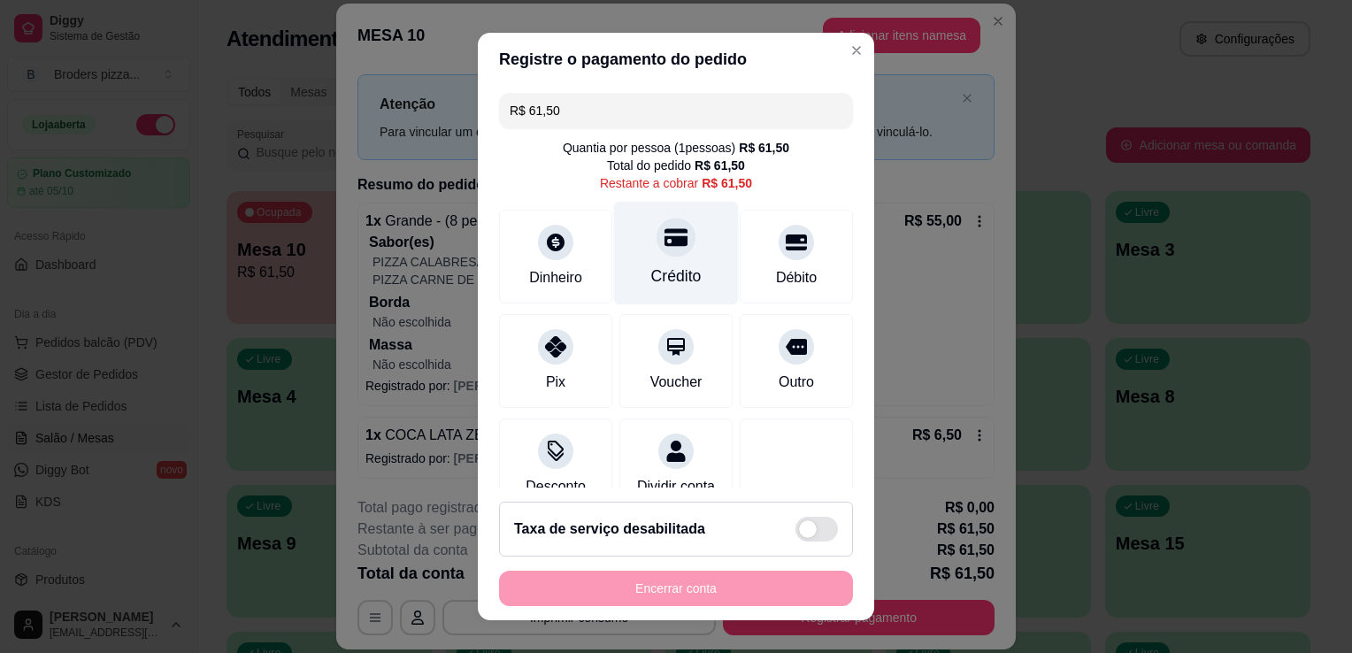
click at [658, 274] on div "Crédito" at bounding box center [676, 275] width 50 height 23
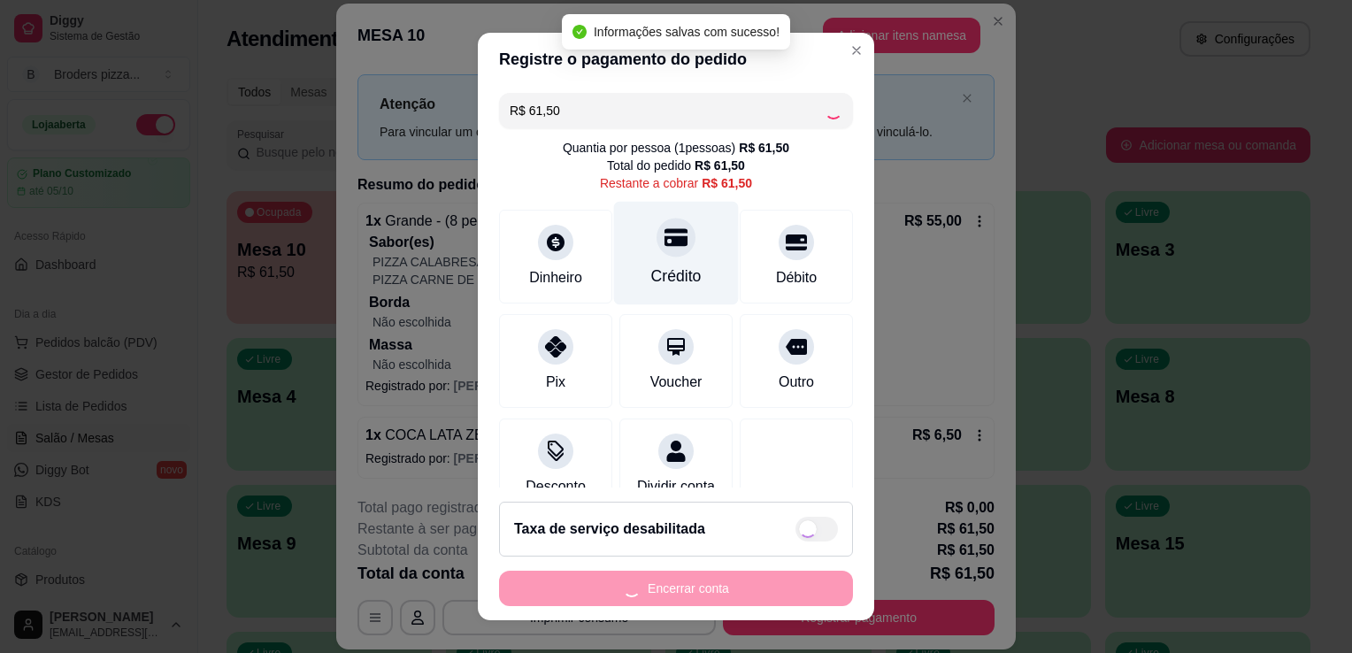
type input "R$ 0,00"
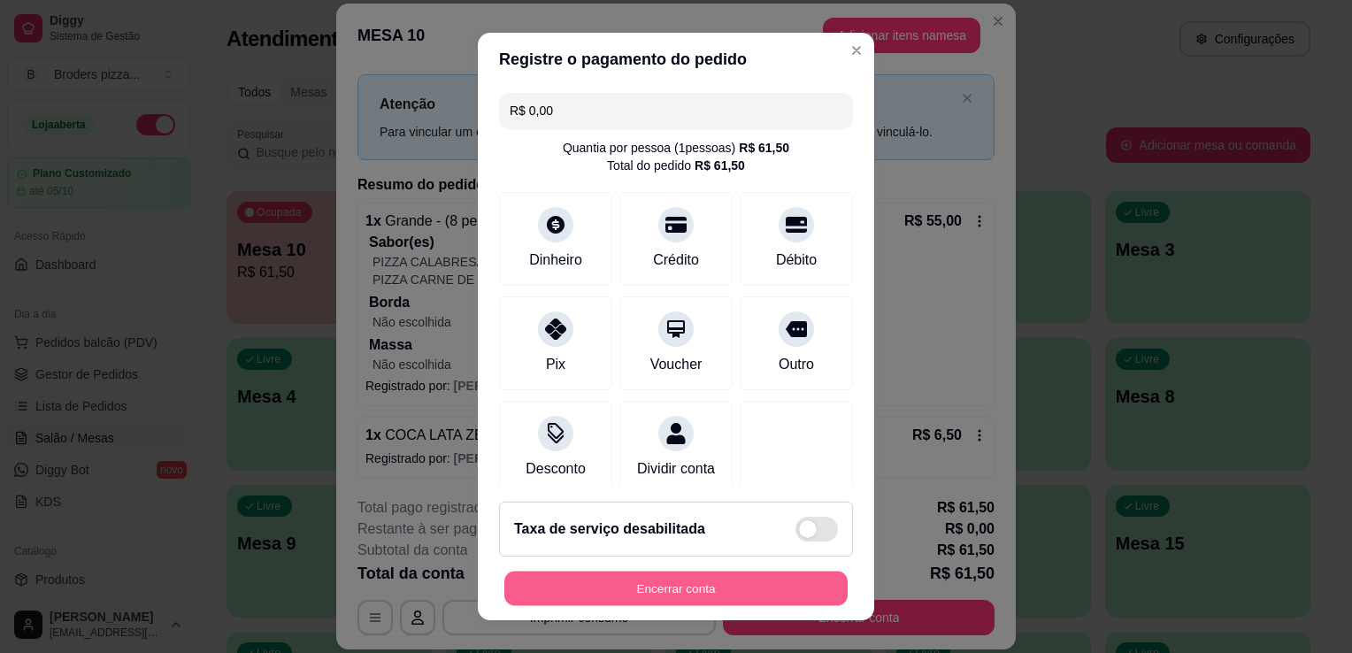
click at [697, 601] on button "Encerrar conta" at bounding box center [675, 588] width 343 height 34
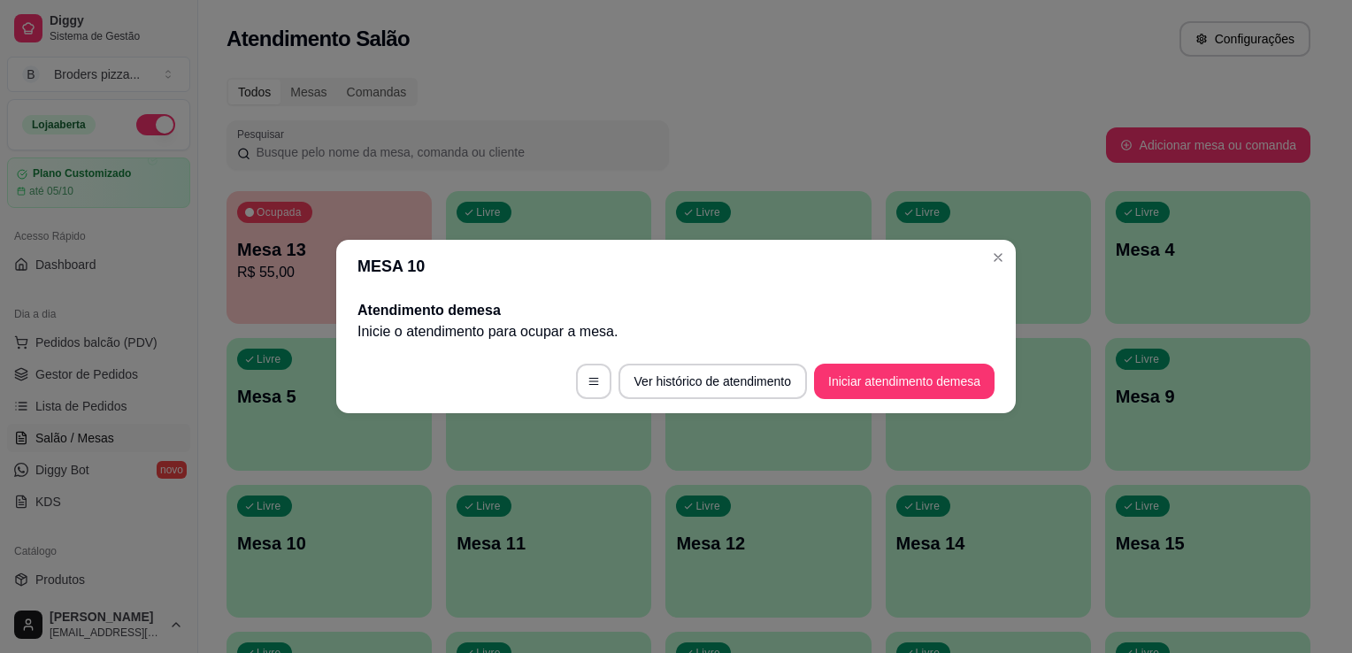
scroll to position [0, 0]
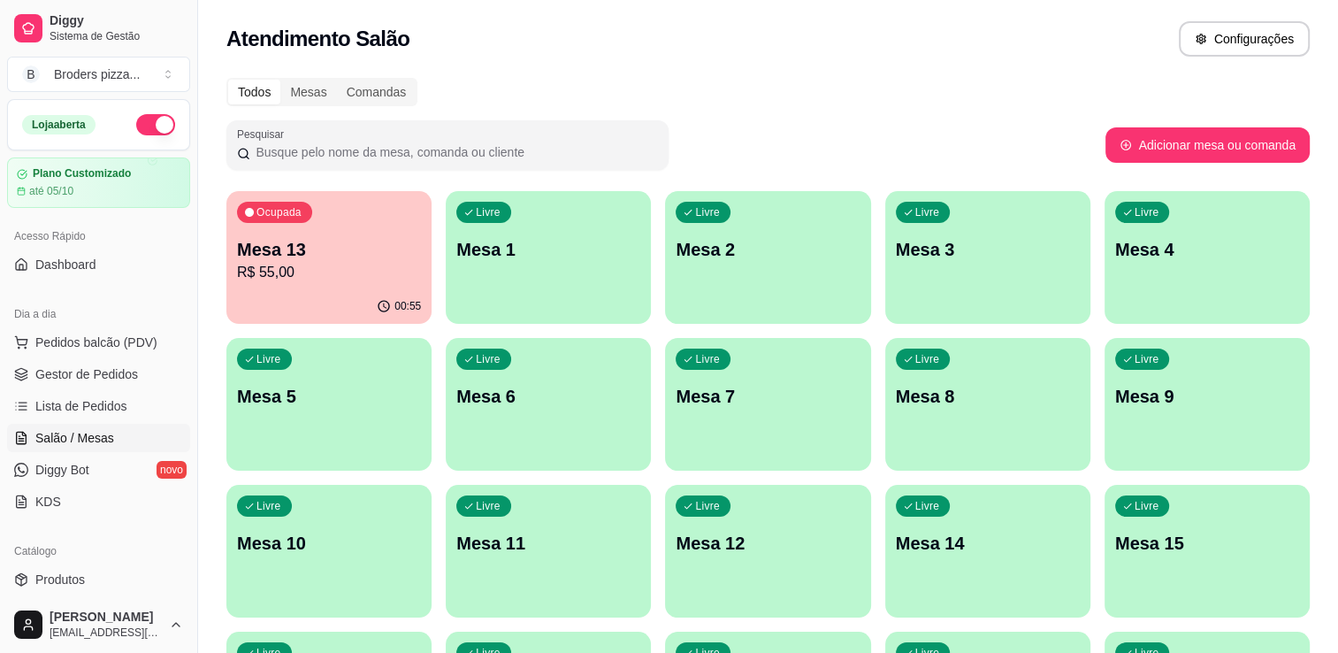
click at [289, 292] on div "00:55" at bounding box center [328, 306] width 205 height 34
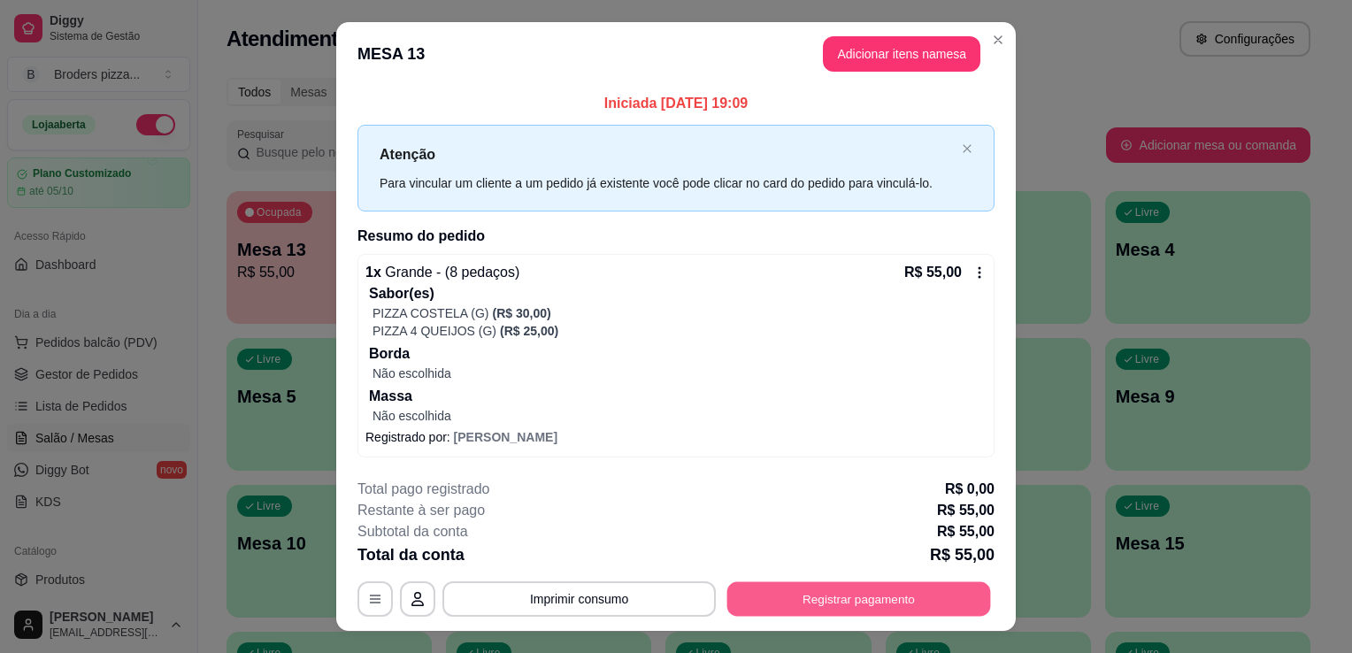
click at [810, 593] on button "Registrar pagamento" at bounding box center [859, 598] width 264 height 34
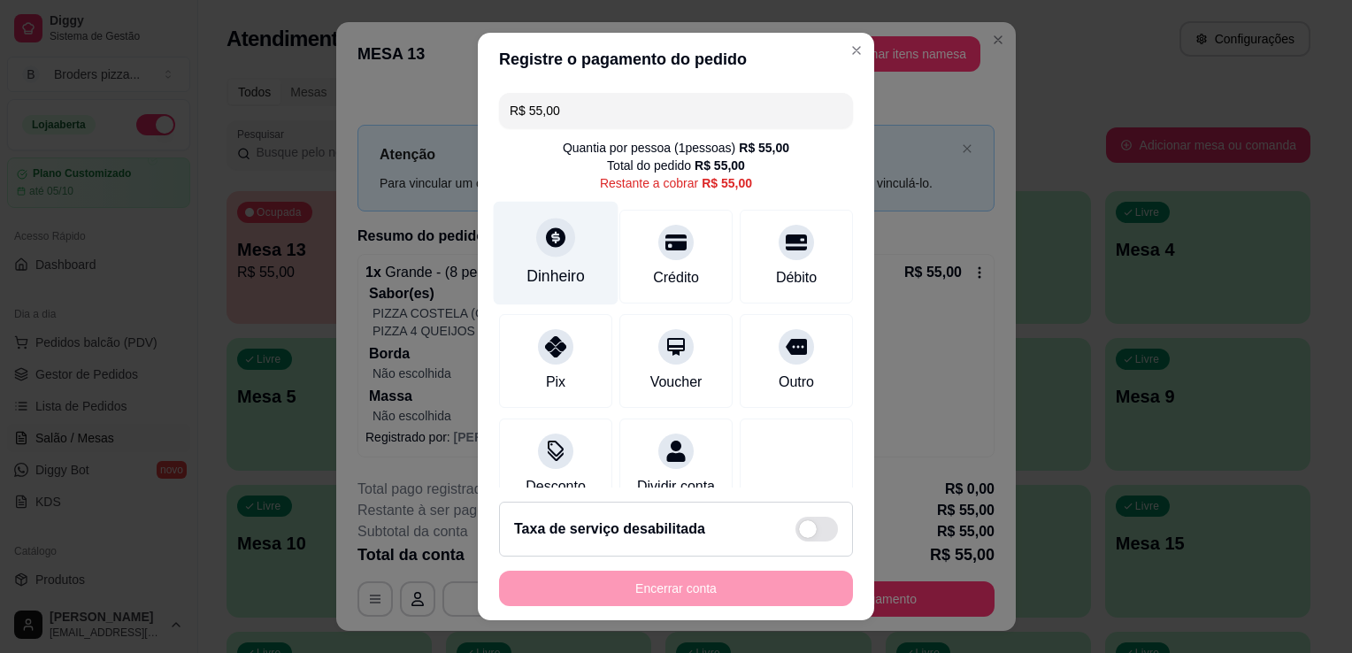
click at [556, 238] on icon at bounding box center [555, 237] width 23 height 23
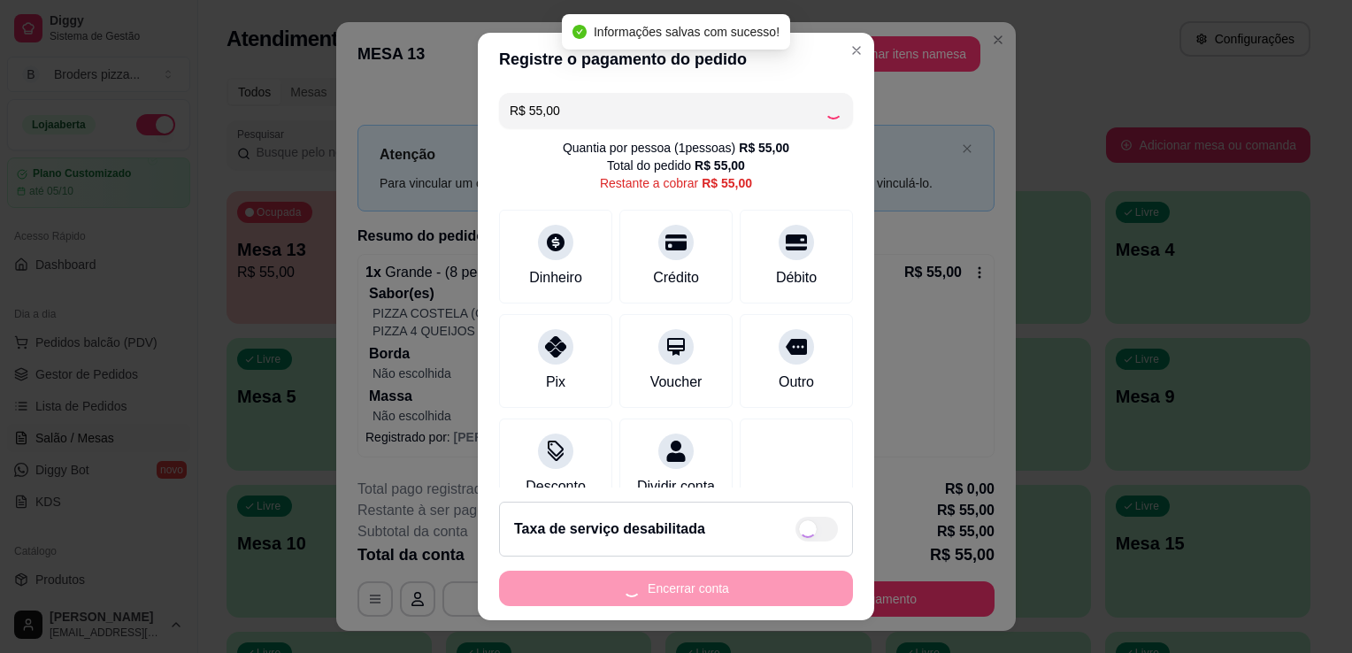
type input "R$ 0,00"
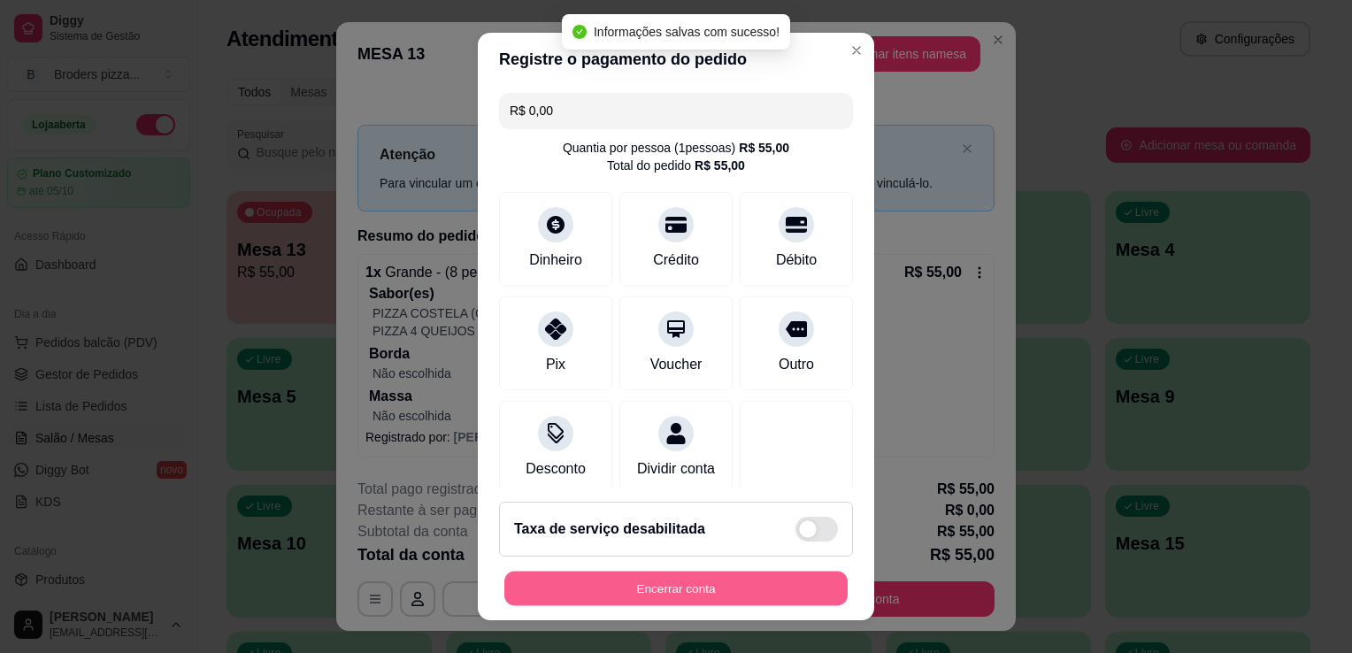
click at [714, 584] on button "Encerrar conta" at bounding box center [675, 588] width 343 height 34
